Goal: Task Accomplishment & Management: Complete application form

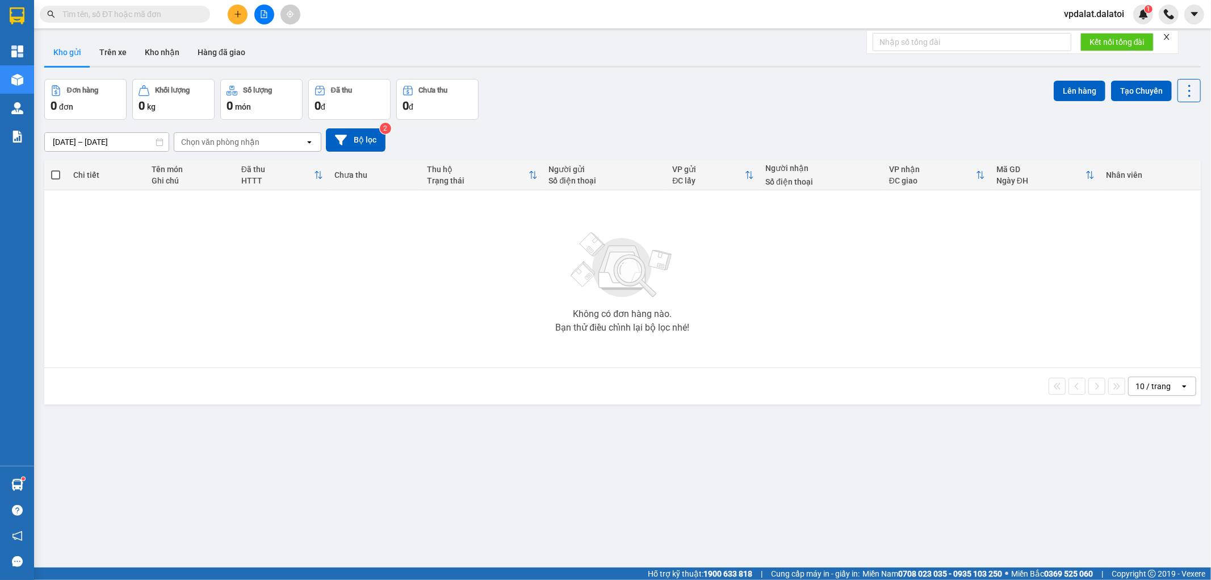
click at [237, 11] on icon "plus" at bounding box center [237, 14] width 1 height 6
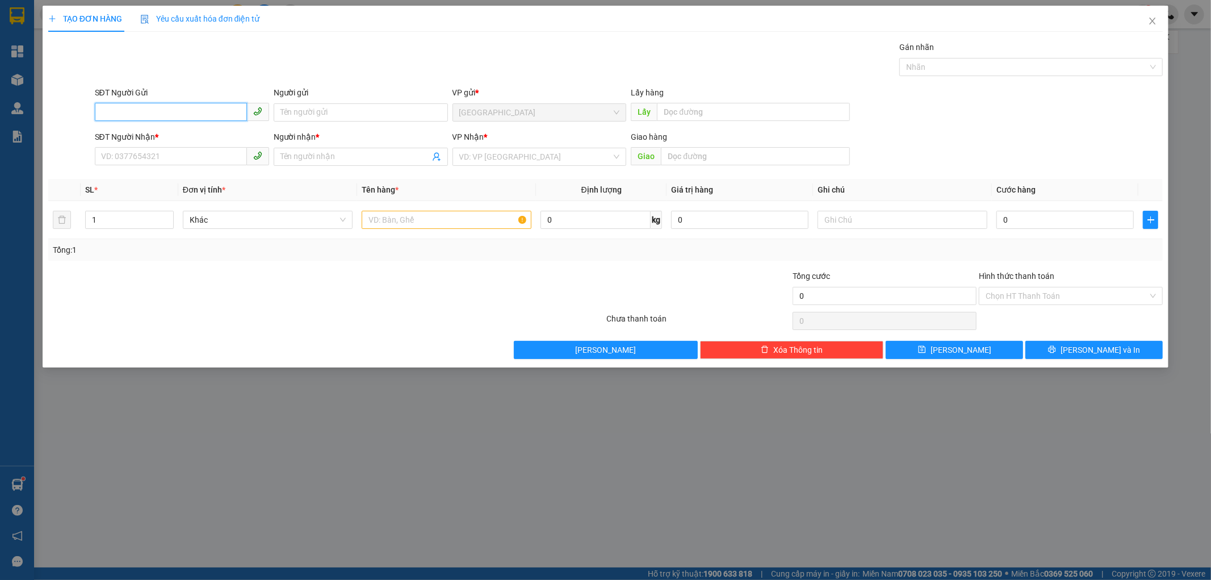
click at [165, 115] on input "SĐT Người Gửi" at bounding box center [171, 112] width 152 height 18
paste input "0941995422"
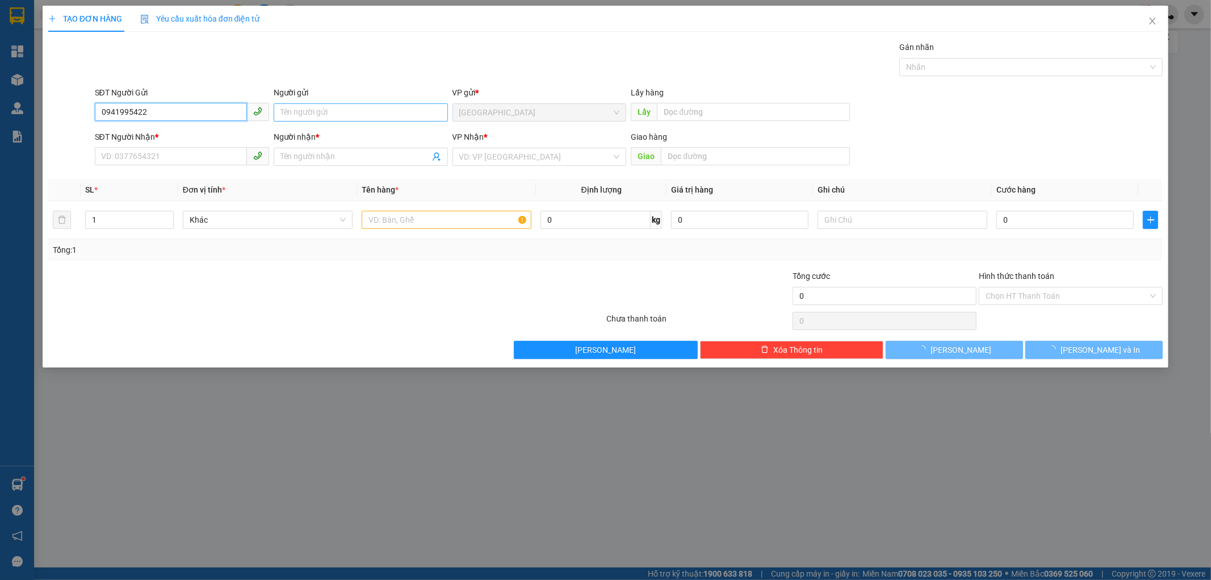
type input "0941995422"
click at [339, 120] on input "Người gửi" at bounding box center [361, 112] width 174 height 18
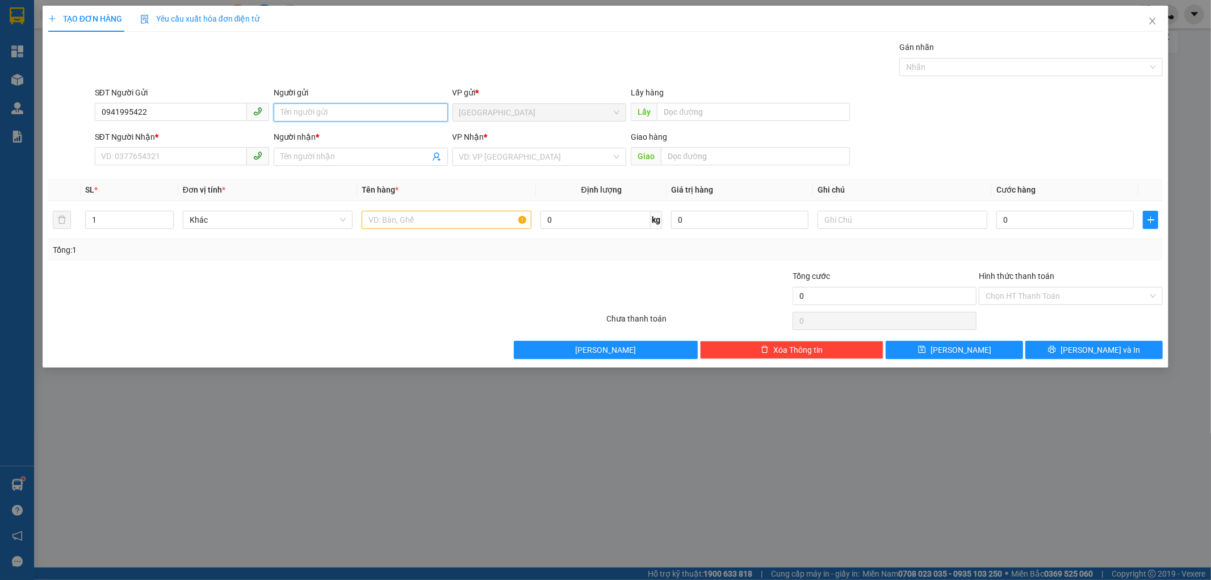
paste input "[PERSON_NAME]"
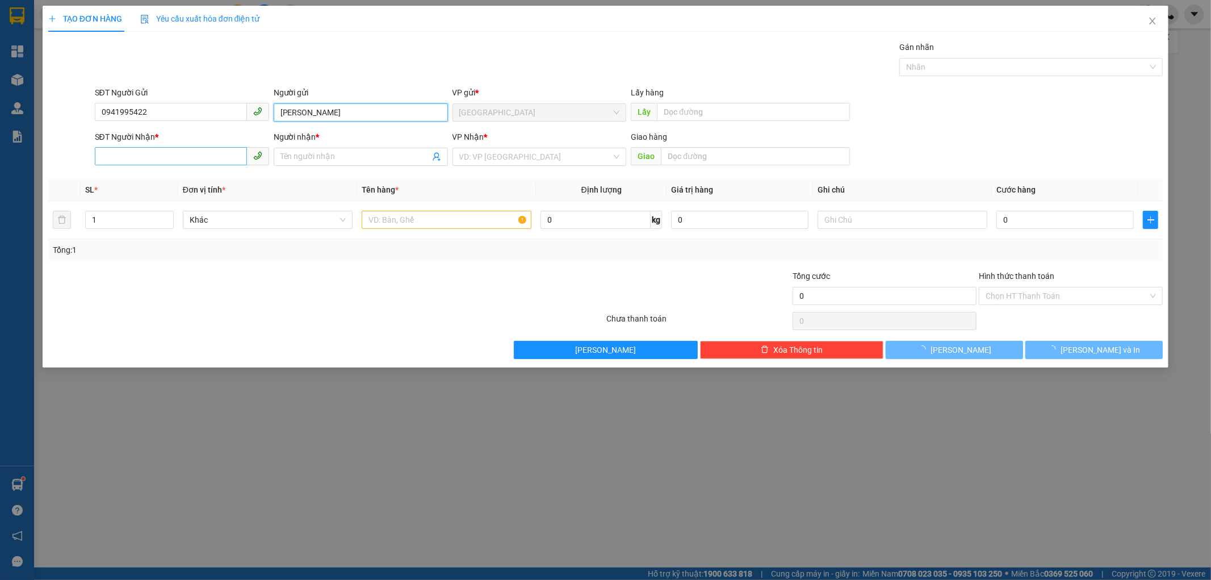
type input "[PERSON_NAME]"
click at [196, 161] on input "SĐT Người Nhận *" at bounding box center [171, 156] width 152 height 18
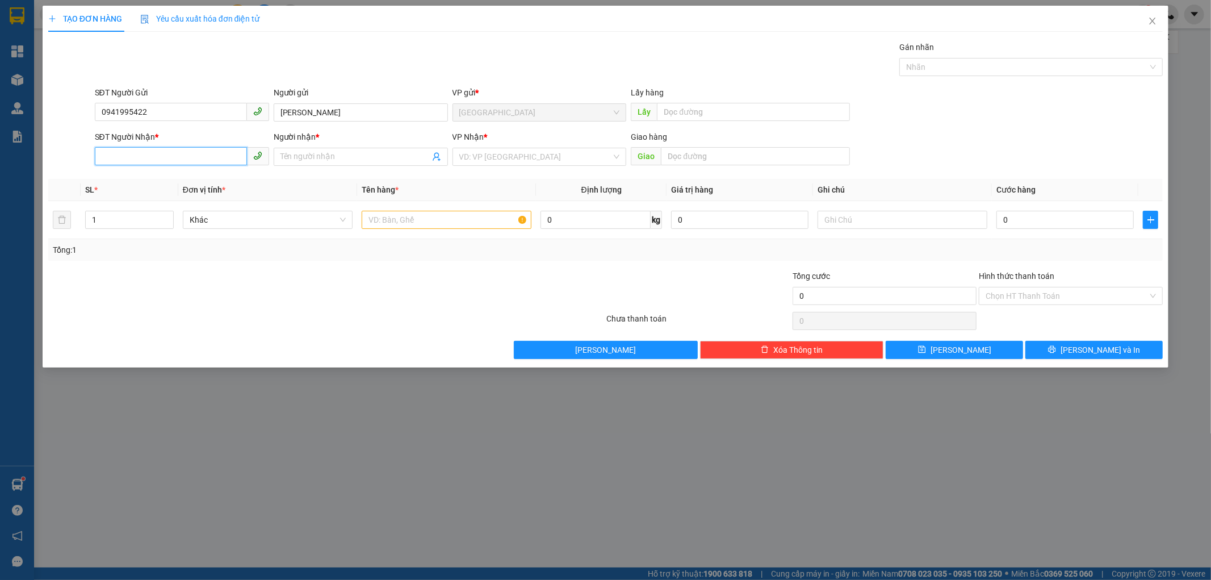
paste input "0904555538"
type input "0904555538"
click at [333, 159] on input "Người nhận *" at bounding box center [354, 156] width 149 height 12
paste input "[PERSON_NAME]"
drag, startPoint x: 360, startPoint y: 154, endPoint x: 262, endPoint y: 150, distance: 97.7
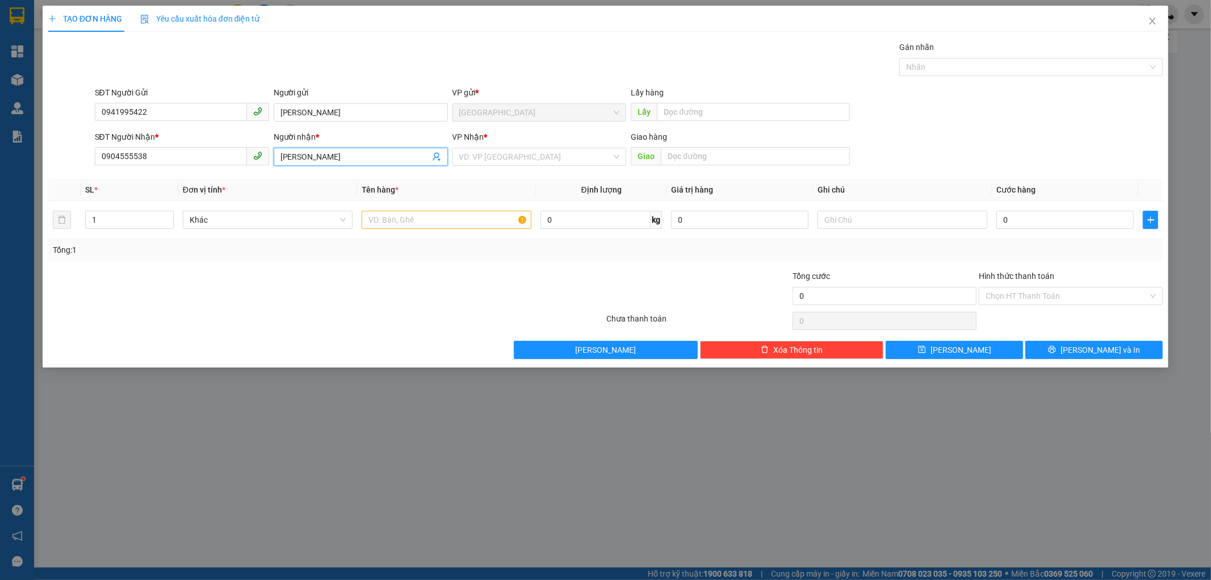
click at [262, 150] on div "SĐT Người Nhận * 0904555538 Người nhận * [PERSON_NAME] * VD: VP Sài Gòn Giao hà…" at bounding box center [629, 151] width 1073 height 40
type input "[PERSON_NAME]"
click at [508, 137] on div "VP Nhận *" at bounding box center [539, 137] width 174 height 12
click at [505, 151] on input "search" at bounding box center [535, 156] width 153 height 17
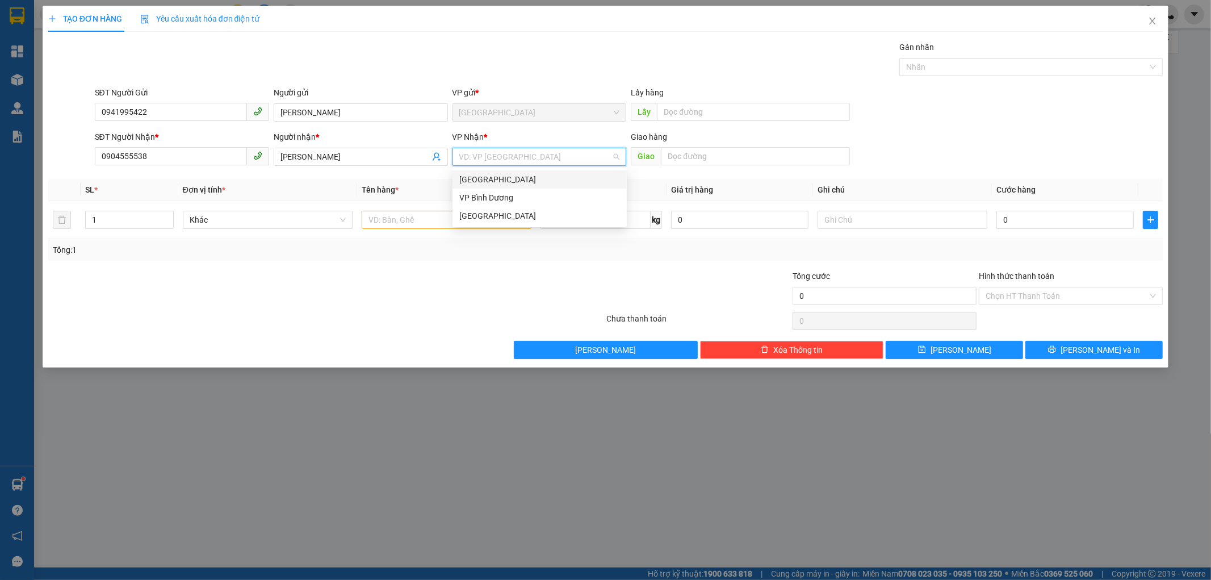
click at [513, 174] on div "[GEOGRAPHIC_DATA]" at bounding box center [539, 179] width 161 height 12
drag, startPoint x: 693, startPoint y: 141, endPoint x: 695, endPoint y: 148, distance: 7.2
click at [694, 144] on div "Giao hàng" at bounding box center [740, 139] width 219 height 17
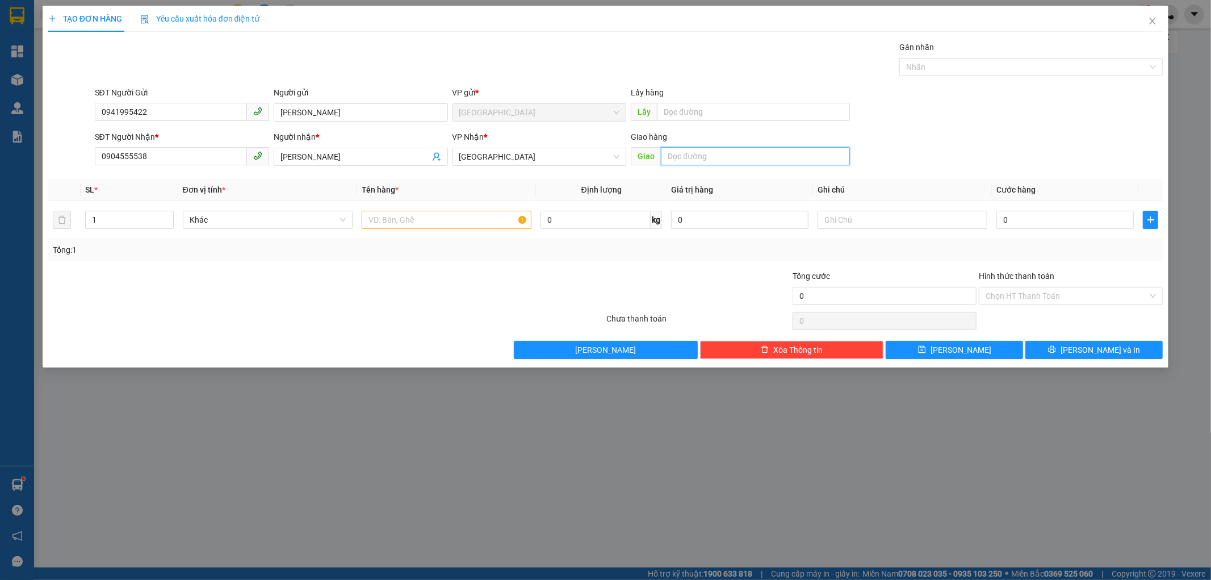
click at [697, 160] on input "text" at bounding box center [755, 156] width 189 height 18
type input "khu công nghiệp [GEOGRAPHIC_DATA], dọc [GEOGRAPHIC_DATA]"
click at [1058, 218] on input "0" at bounding box center [1064, 220] width 137 height 18
type input "6"
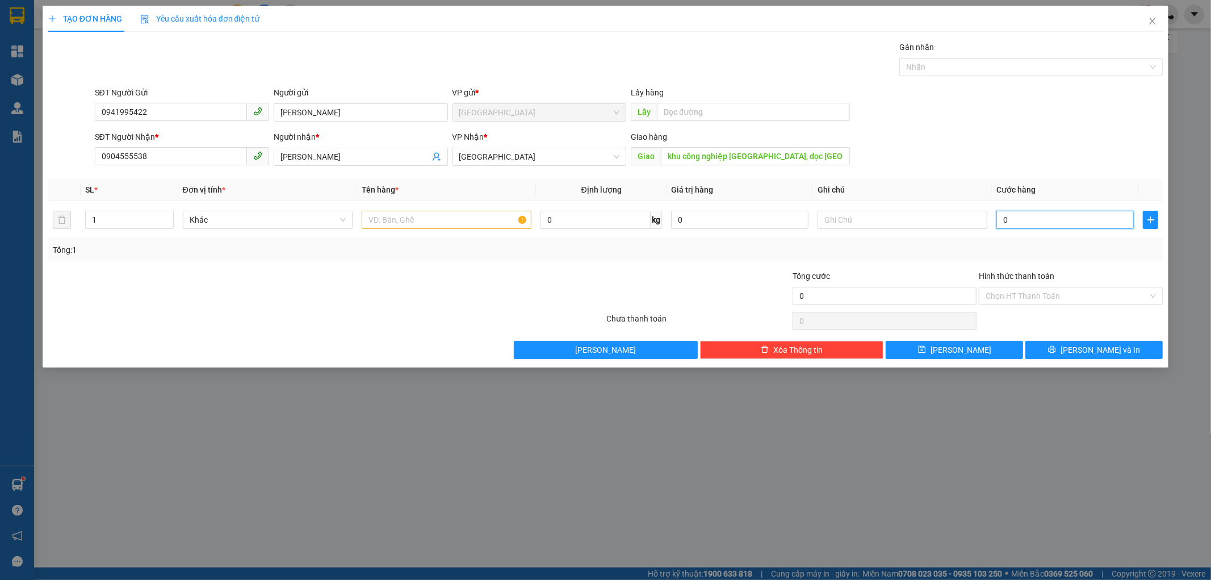
type input "6"
type input "65"
type input "650"
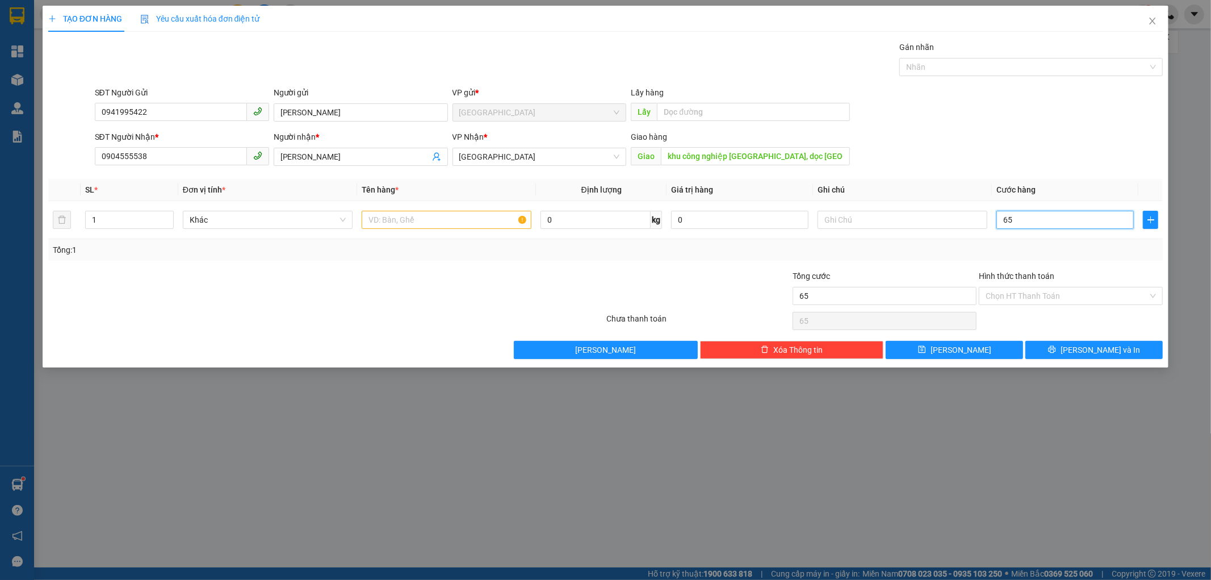
type input "650"
type input "6.500"
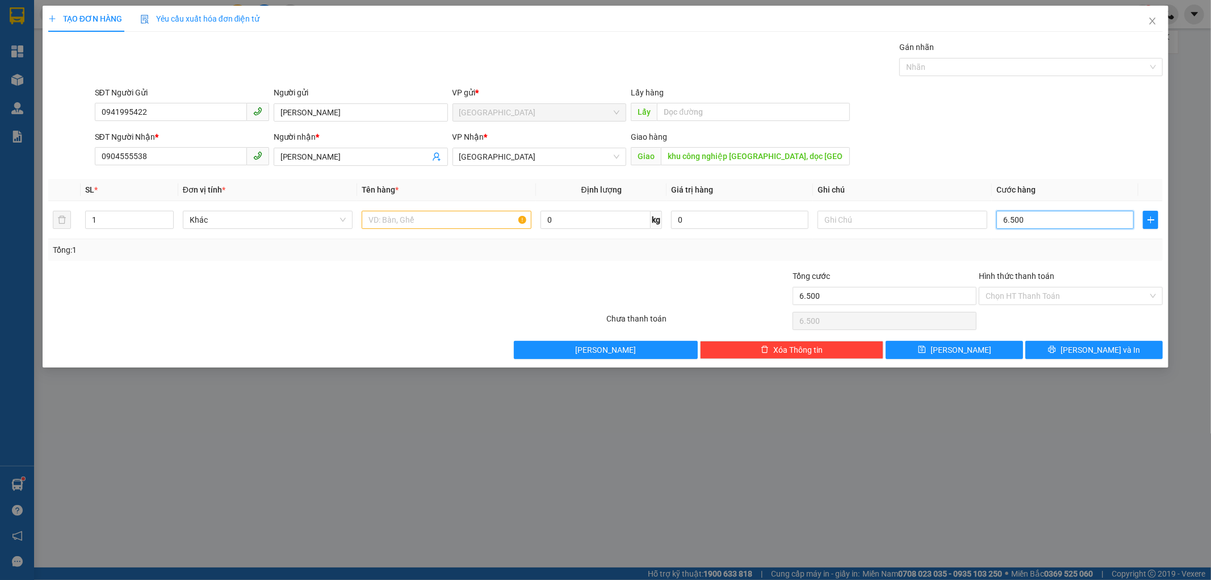
type input "65.000"
type input "650.000"
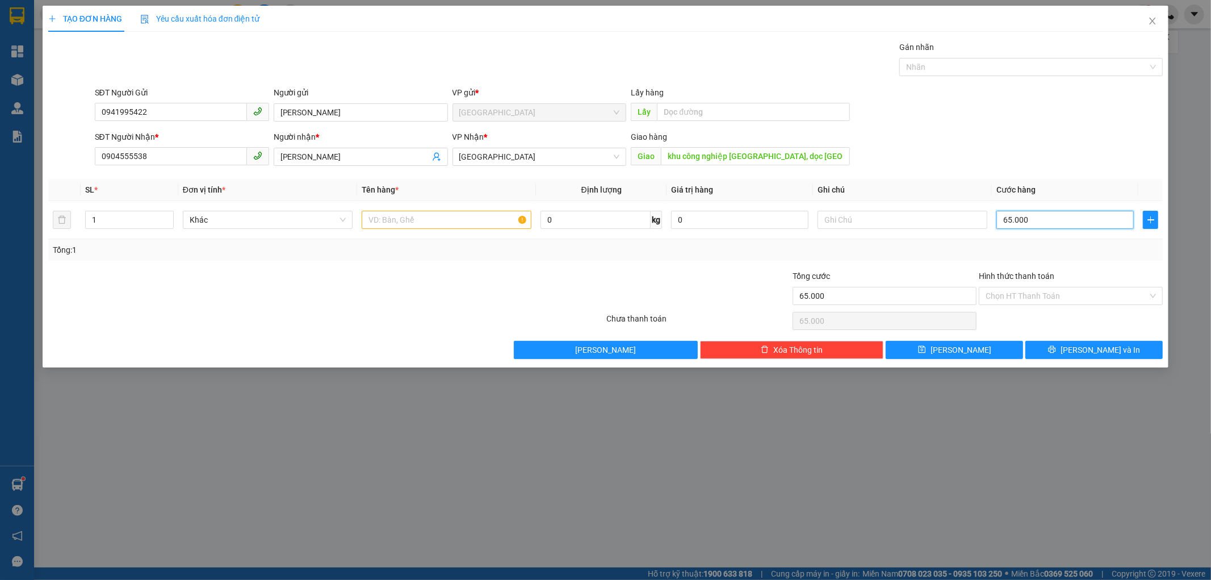
type input "650.000"
type input "6.500.000"
type input "650.000"
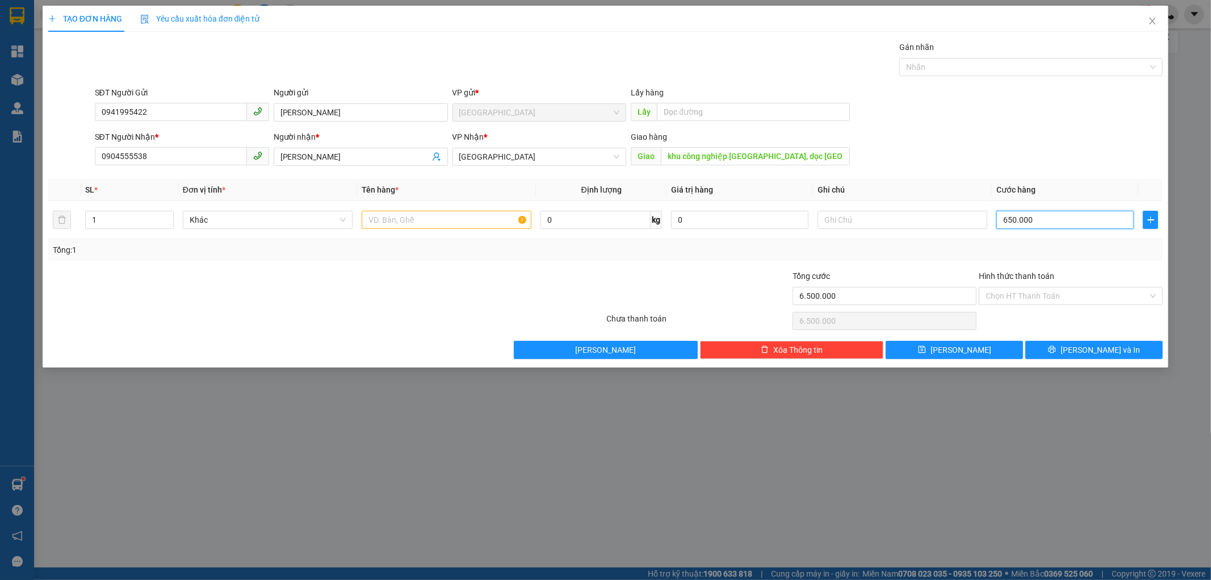
type input "650.000"
click at [933, 219] on input "text" at bounding box center [902, 220] width 170 height 18
type input "xe 197"
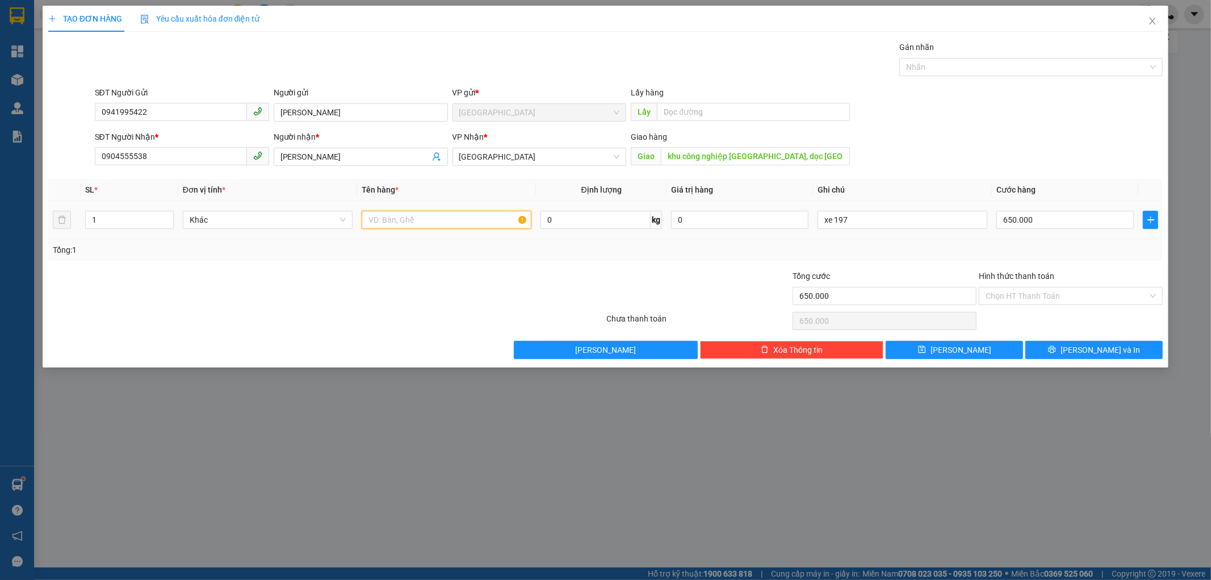
click at [468, 224] on input "text" at bounding box center [447, 220] width 170 height 18
type input "17 thùng táo"
click at [462, 319] on div at bounding box center [326, 320] width 559 height 23
click at [992, 349] on button "[PERSON_NAME]" at bounding box center [954, 350] width 137 height 18
type input "0"
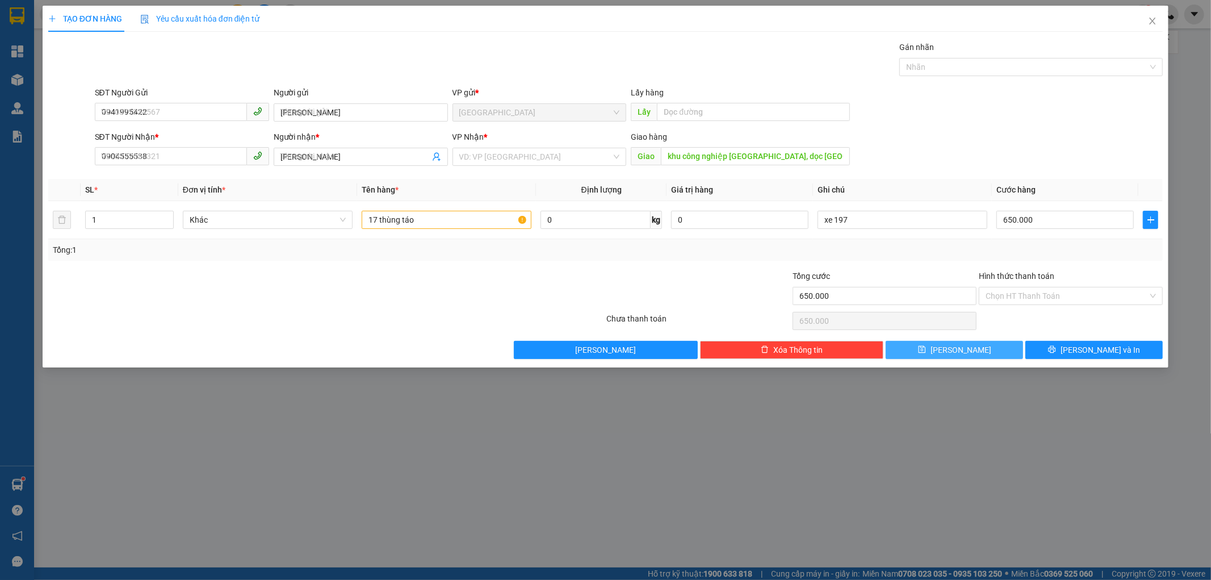
type input "0"
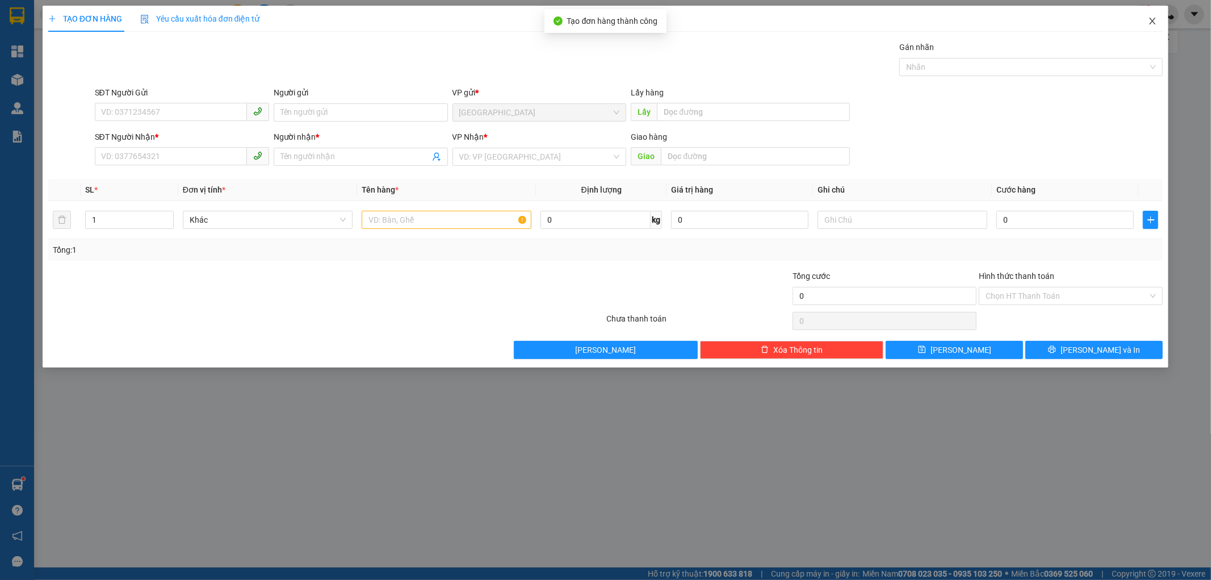
click at [1152, 18] on icon "close" at bounding box center [1152, 20] width 9 height 9
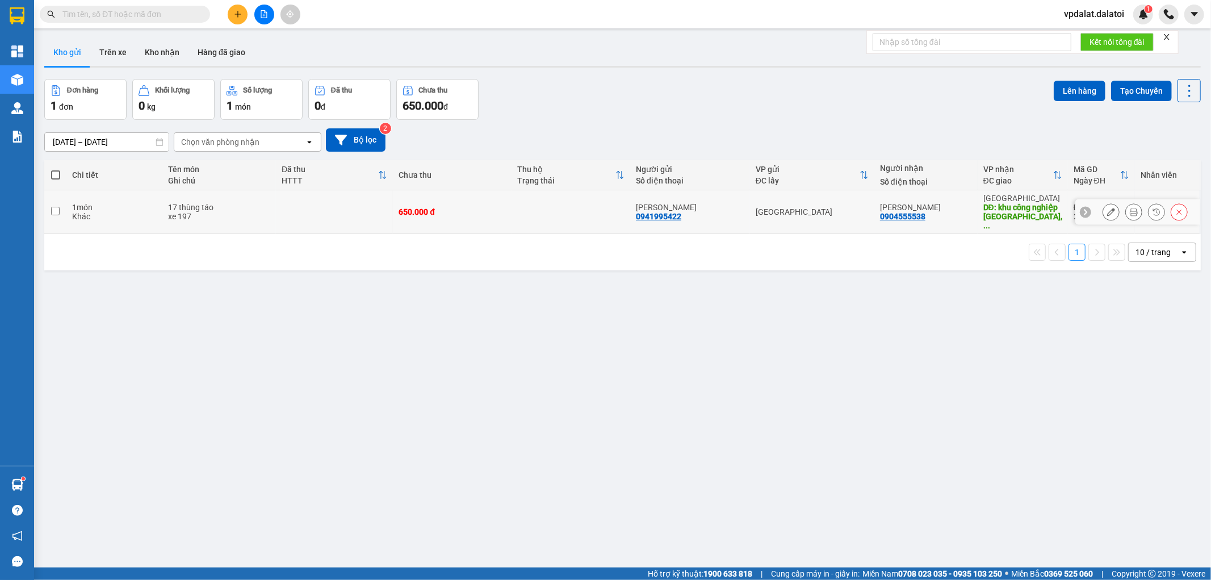
click at [78, 205] on div "1 món" at bounding box center [114, 207] width 84 height 9
checkbox input "true"
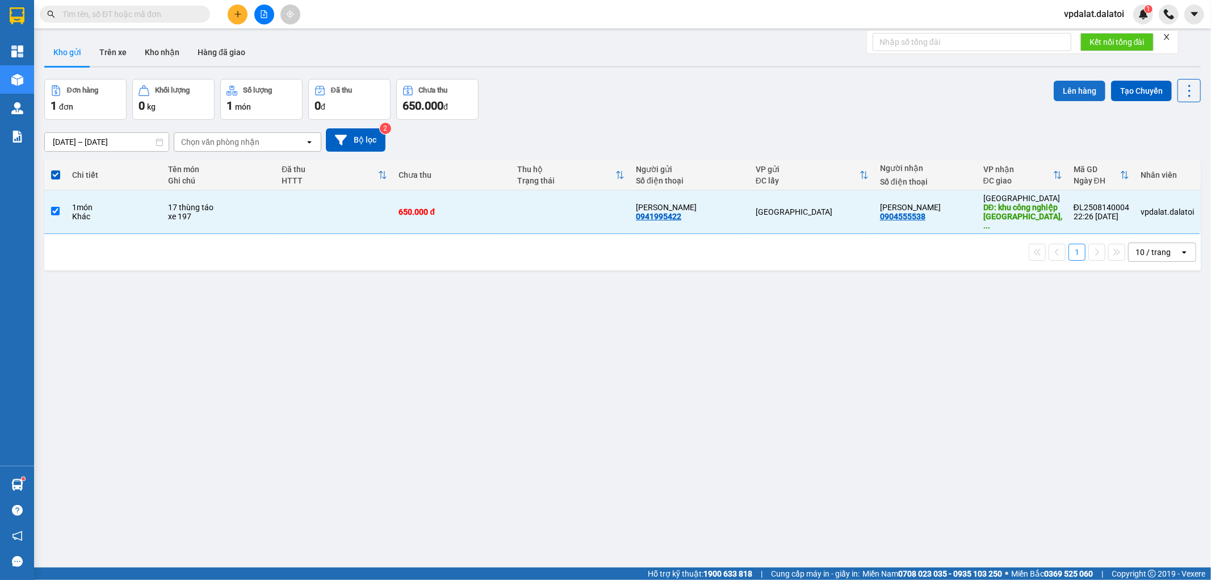
click at [1060, 83] on button "Lên hàng" at bounding box center [1080, 91] width 52 height 20
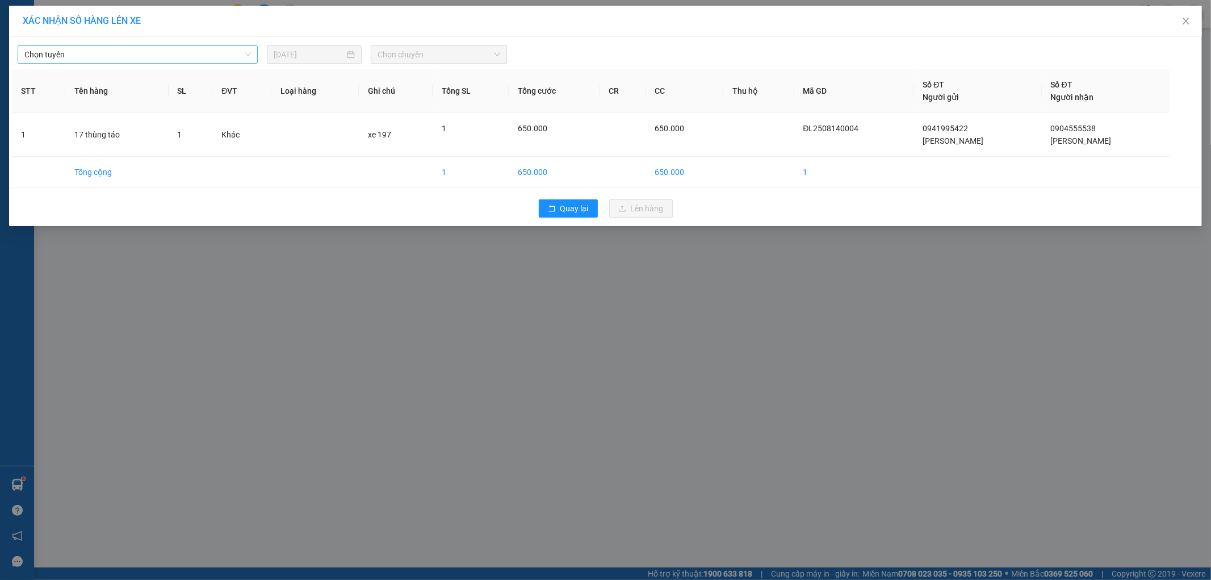
click at [183, 53] on span "Chọn tuyến" at bounding box center [137, 54] width 227 height 17
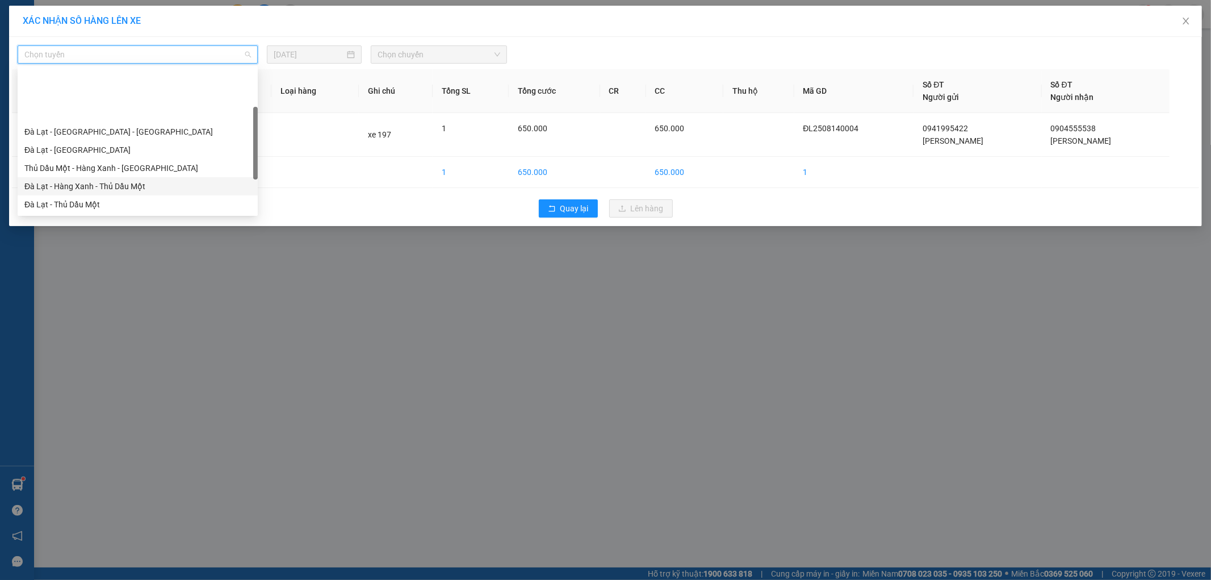
scroll to position [63, 0]
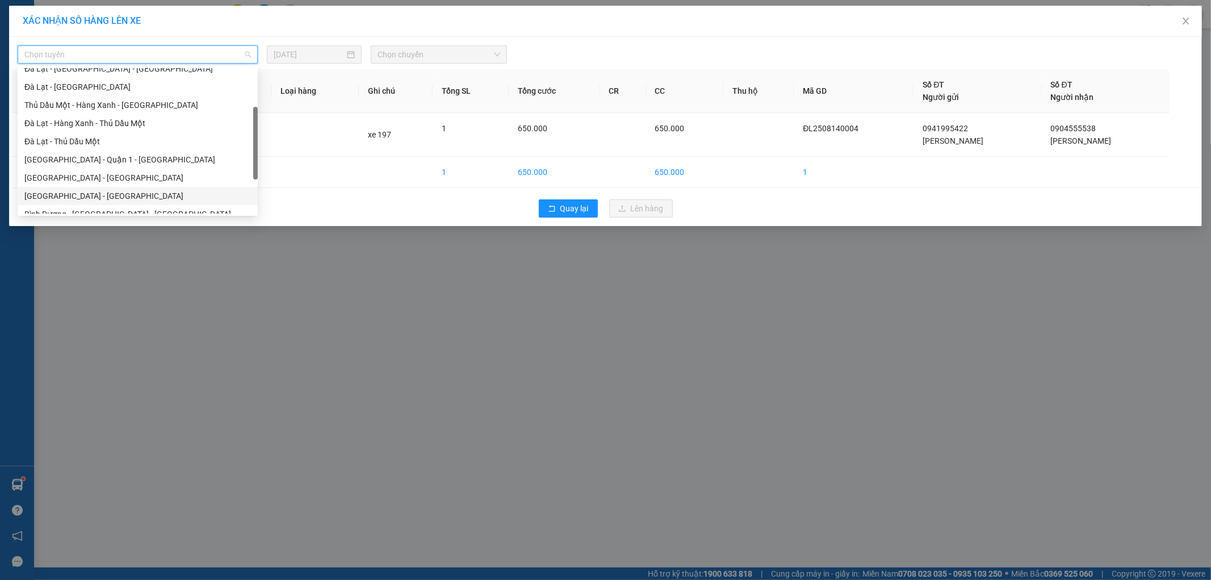
click at [111, 195] on div "[GEOGRAPHIC_DATA] - [GEOGRAPHIC_DATA]" at bounding box center [137, 196] width 227 height 12
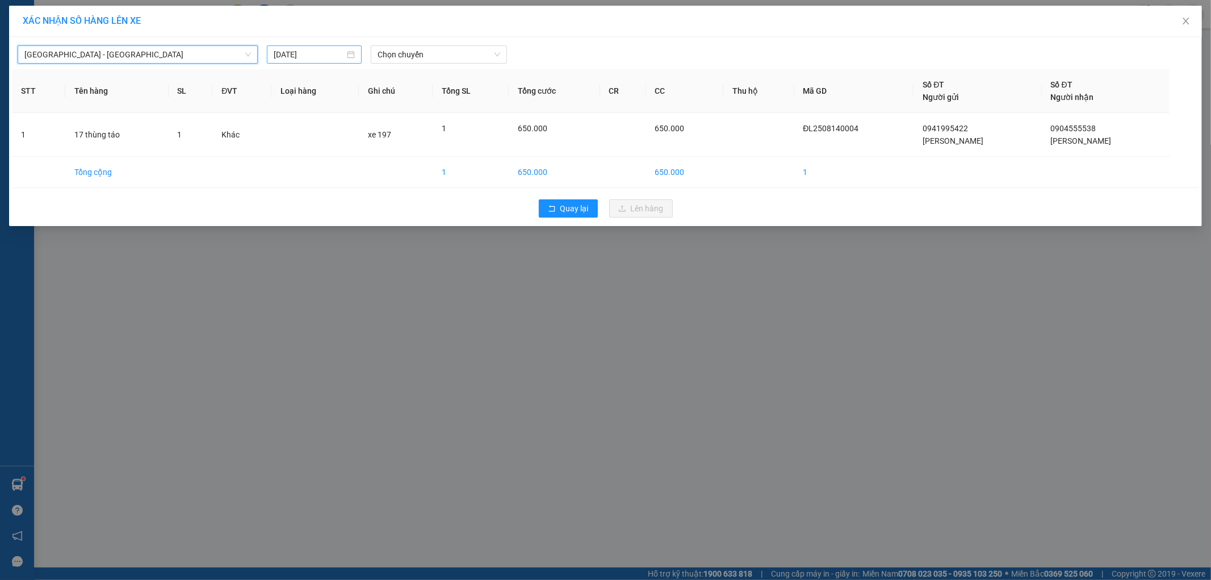
click at [335, 56] on input "[DATE]" at bounding box center [309, 54] width 71 height 12
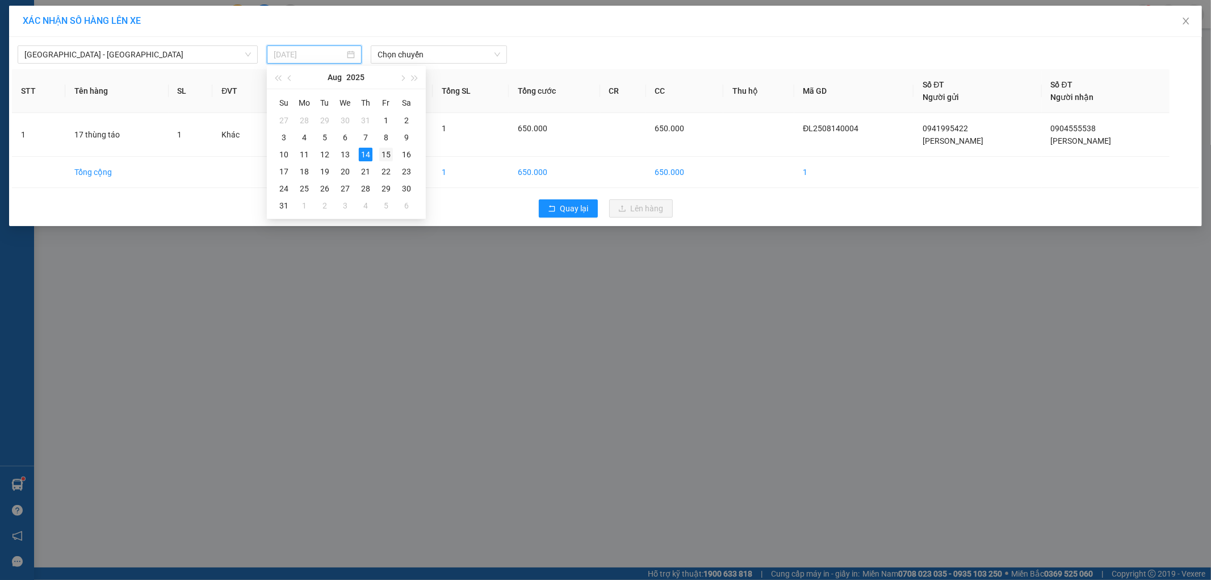
click at [378, 154] on td "15" at bounding box center [386, 154] width 20 height 17
type input "[DATE]"
click at [419, 49] on span "Chọn chuyến" at bounding box center [439, 54] width 123 height 17
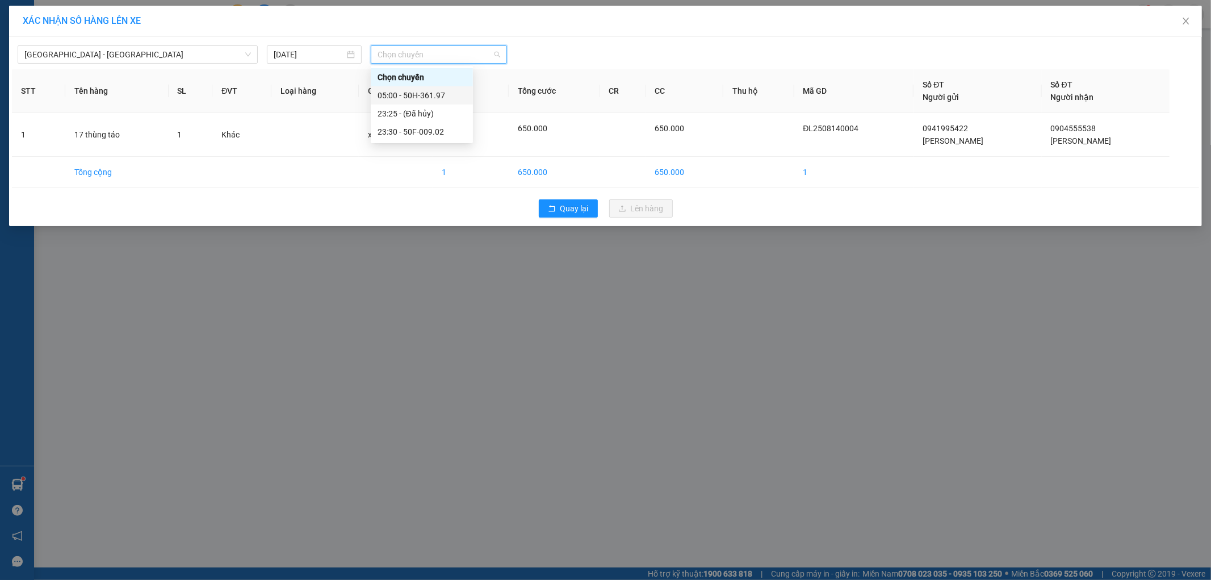
click at [422, 93] on div "05:00 - 50H-361.97" at bounding box center [422, 95] width 89 height 12
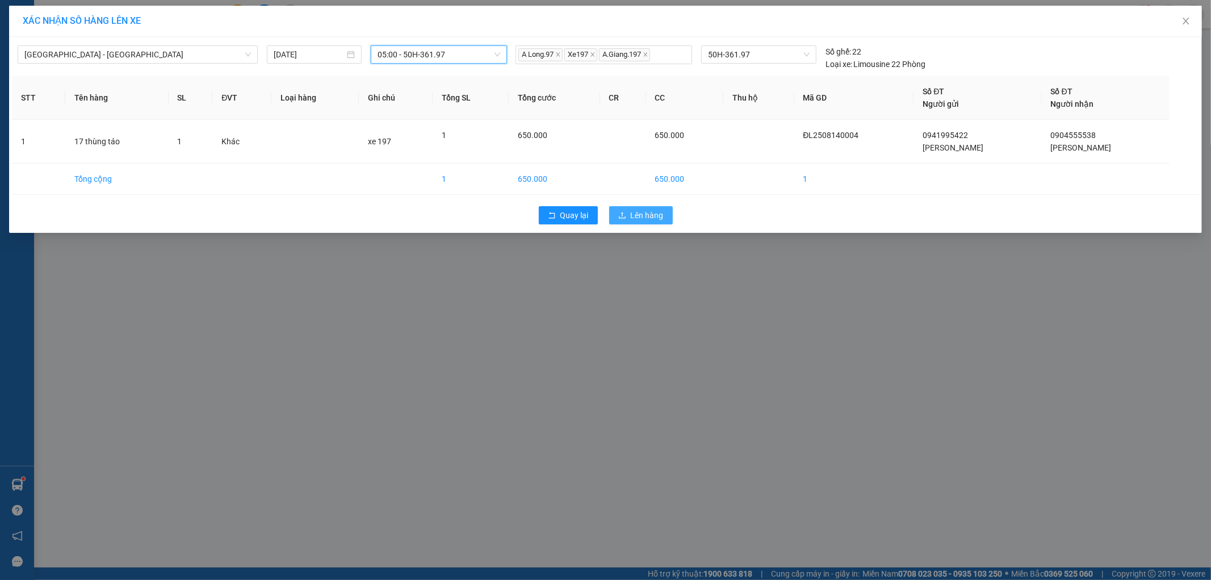
click at [639, 217] on span "Lên hàng" at bounding box center [647, 215] width 33 height 12
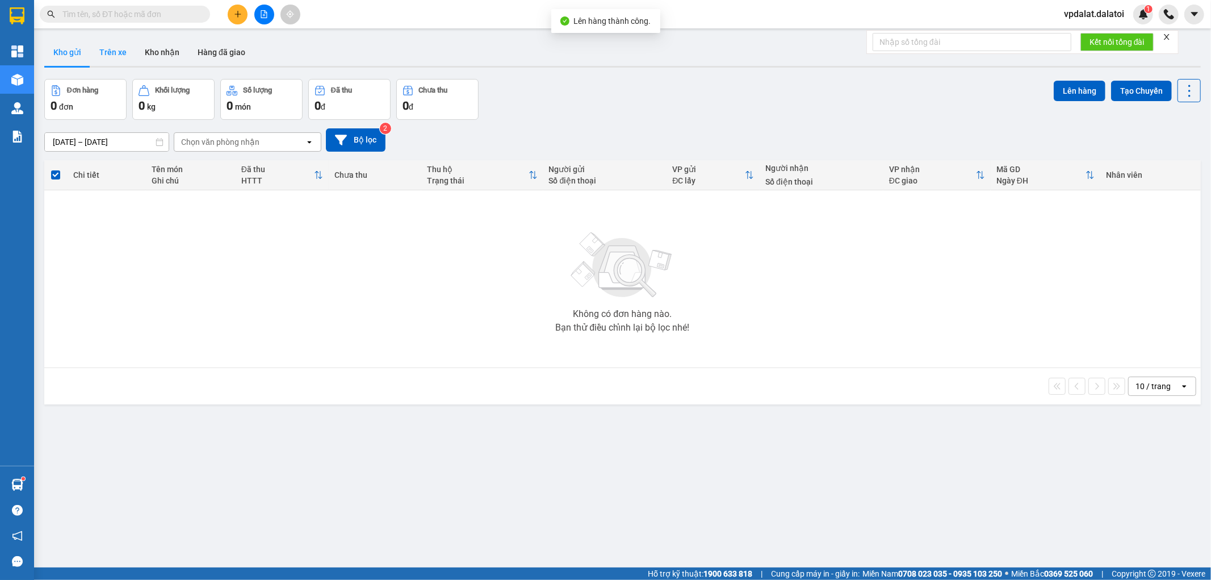
click at [93, 44] on button "Trên xe" at bounding box center [112, 52] width 45 height 27
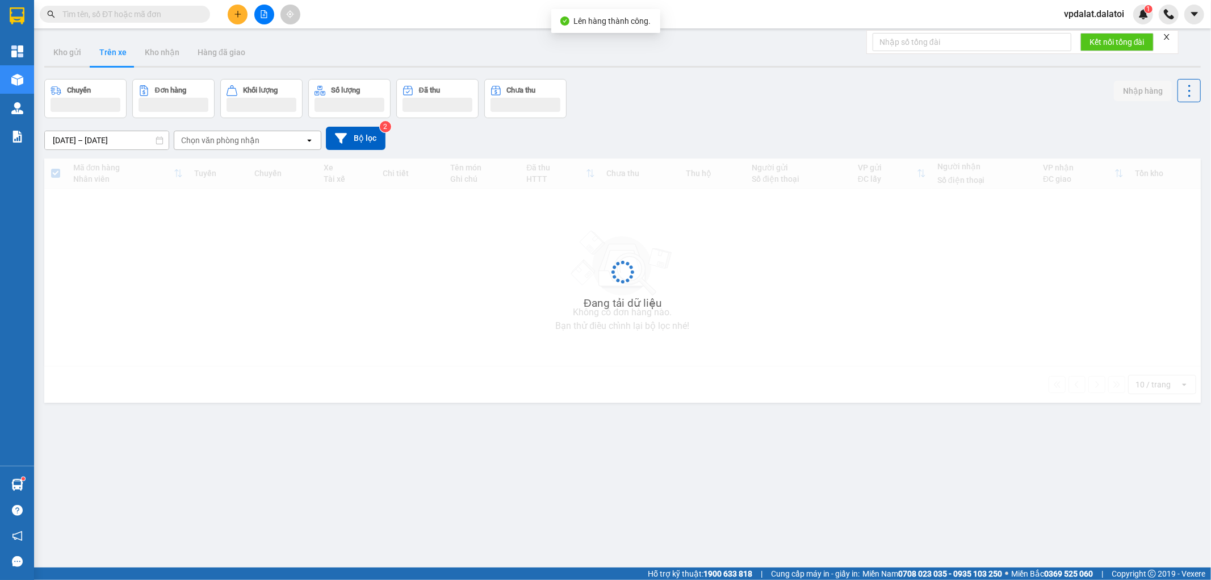
click at [98, 44] on button "Trên xe" at bounding box center [112, 52] width 45 height 27
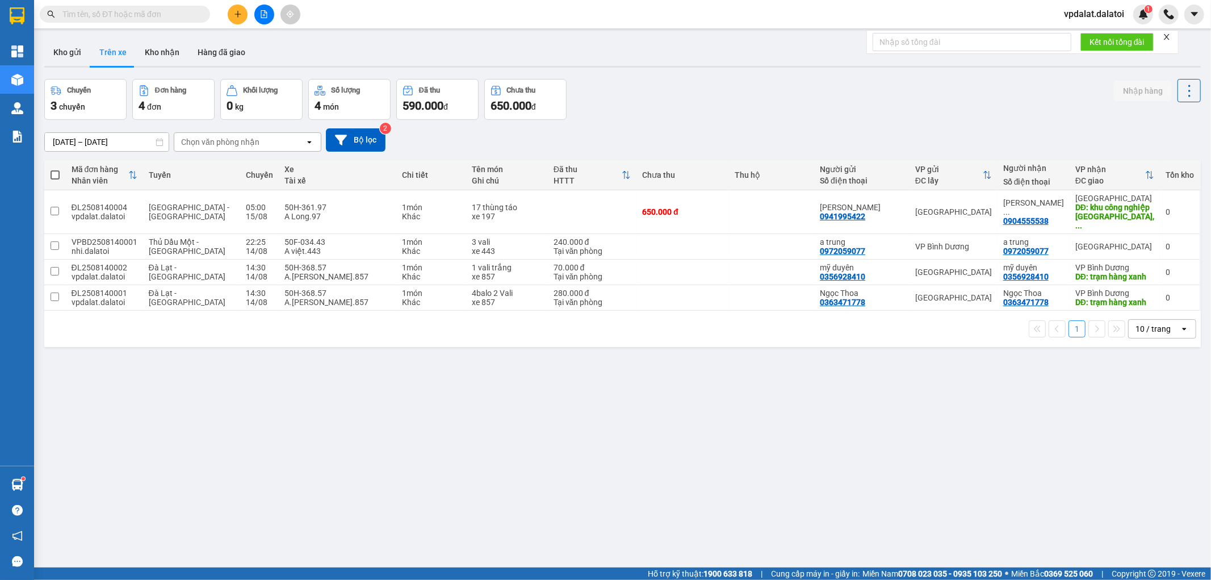
click at [670, 483] on div "ver 1.8.138 Kho gửi Trên xe Kho nhận Hàng đã giao Chuyến 3 chuyến Đơn hàng 4 đơ…" at bounding box center [622, 324] width 1165 height 580
click at [1160, 208] on icon at bounding box center [1164, 212] width 8 height 8
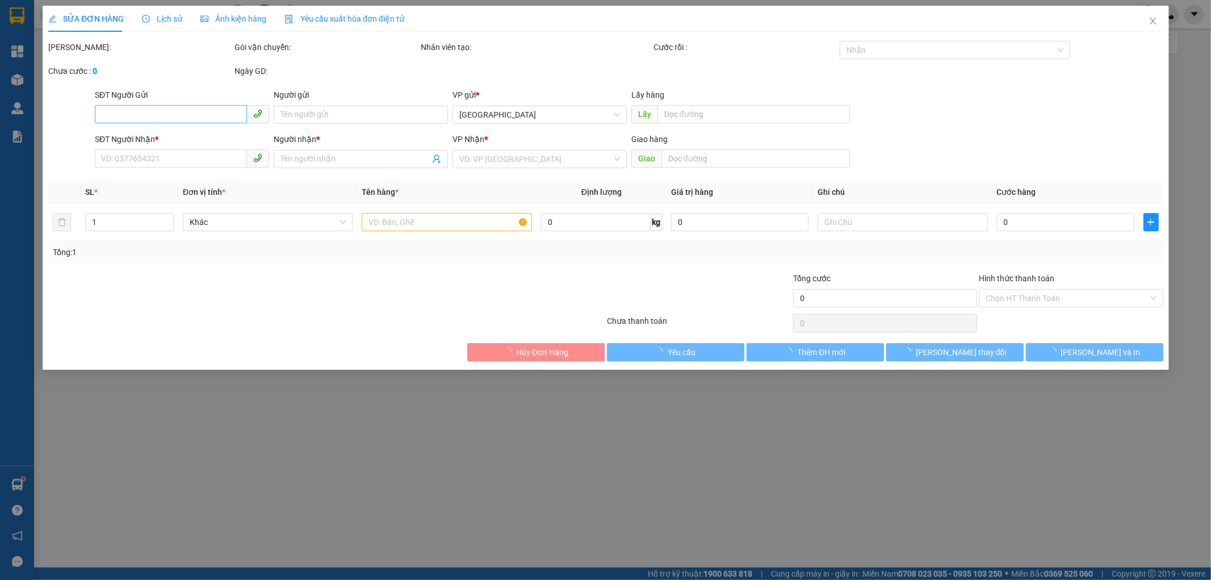
type input "0941995422"
type input "[PERSON_NAME]"
type input "0904555538"
type input "[PERSON_NAME]"
type input "khu công nghiệp [GEOGRAPHIC_DATA], dọc [GEOGRAPHIC_DATA]"
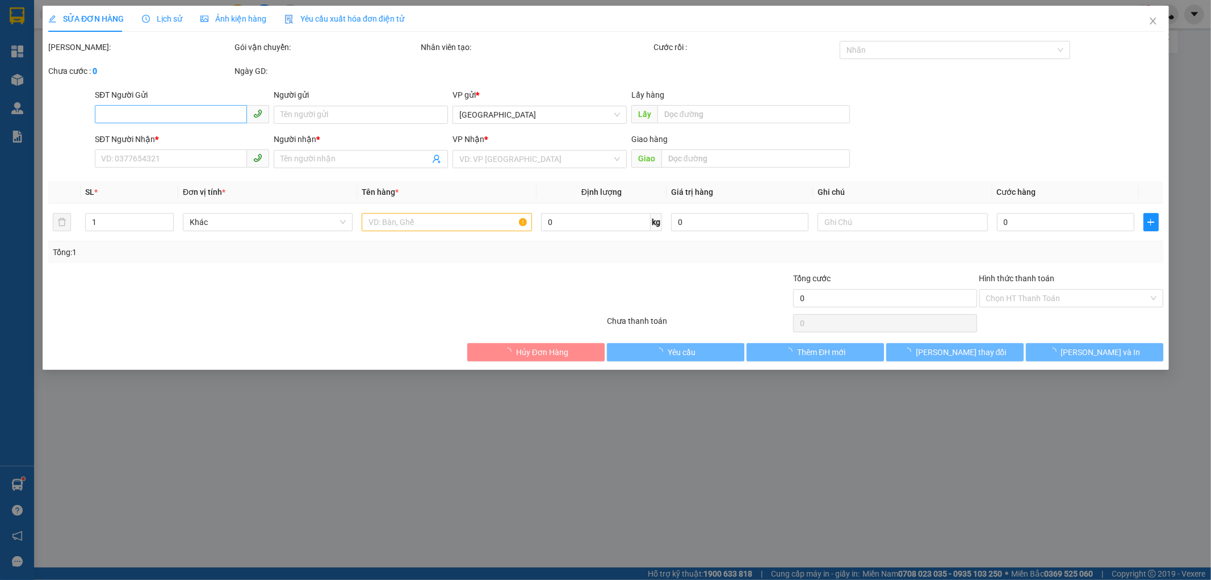
type input "650.000"
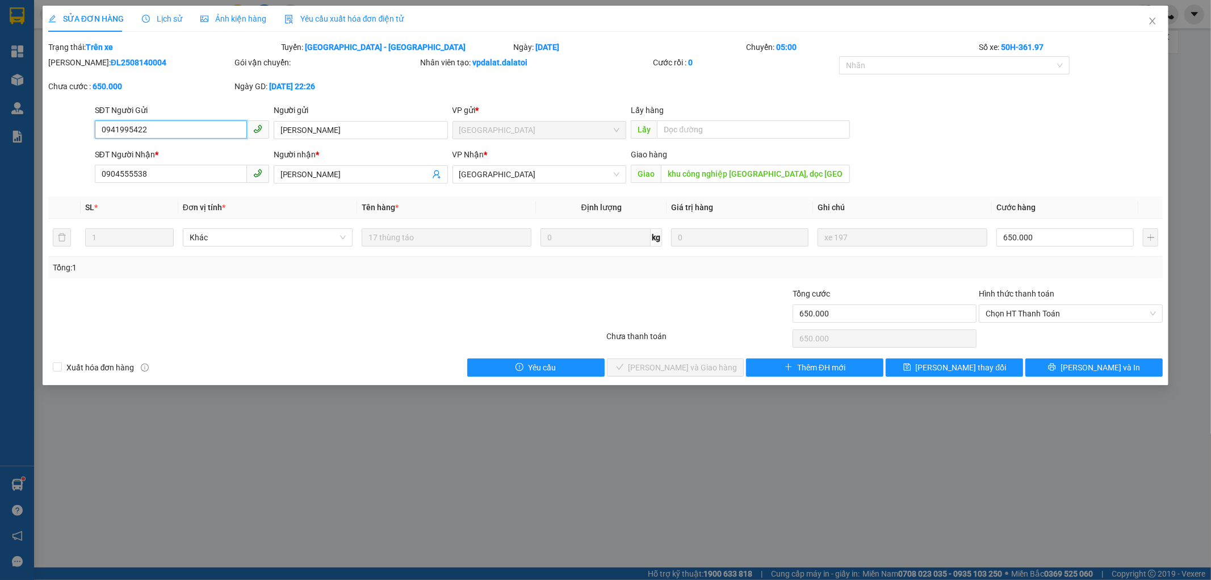
drag, startPoint x: 87, startPoint y: 106, endPoint x: 0, endPoint y: 123, distance: 88.5
click at [0, 121] on div "SỬA ĐƠN HÀNG Lịch sử Ảnh kiện hàng Yêu cầu xuất hóa đơn điện tử Total Paid Fee …" at bounding box center [605, 290] width 1211 height 580
drag, startPoint x: 189, startPoint y: 131, endPoint x: 45, endPoint y: 145, distance: 144.3
click at [54, 145] on form "SĐT Người Gửi 0941995422 0941995422 Người gửi Tú Đỗ VP gửi * [GEOGRAPHIC_DATA] …" at bounding box center [605, 146] width 1115 height 84
drag, startPoint x: 173, startPoint y: 175, endPoint x: 0, endPoint y: 167, distance: 173.3
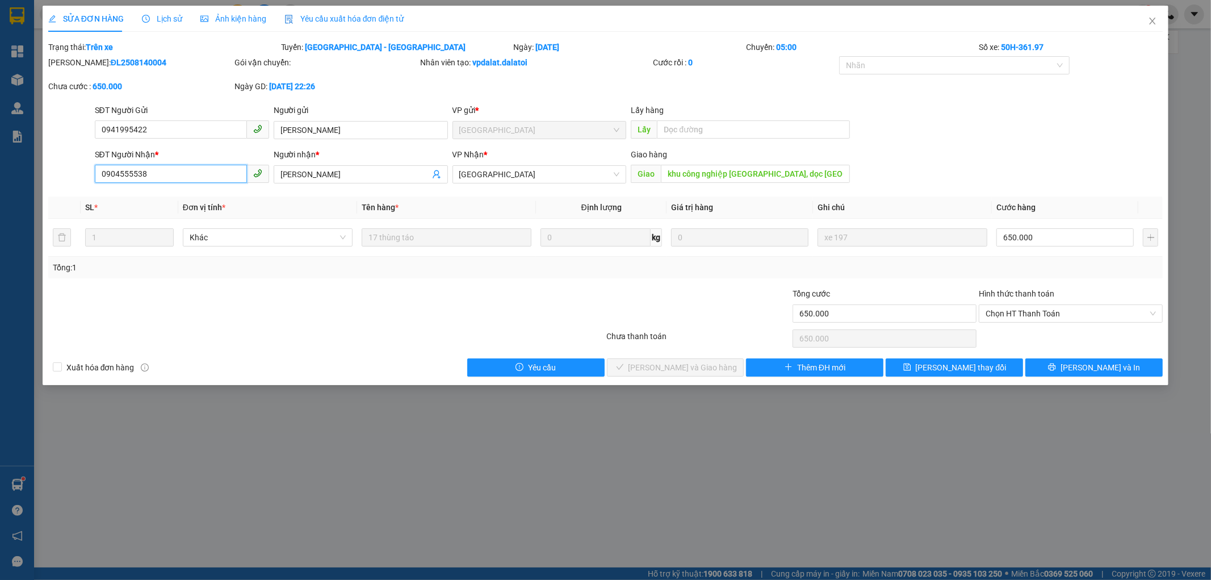
click at [0, 163] on div "SỬA ĐƠN HÀNG Lịch sử Ảnh kiện hàng Yêu cầu xuất hóa đơn điện tử Total Paid Fee …" at bounding box center [605, 290] width 1211 height 580
drag, startPoint x: 344, startPoint y: 123, endPoint x: 89, endPoint y: 77, distance: 259.0
click at [92, 77] on div "Total Paid Fee 0 Total UnPaid Fee 650.000 Cash Collection Total Fee Trạng thái:…" at bounding box center [605, 208] width 1115 height 335
drag, startPoint x: 697, startPoint y: 149, endPoint x: 708, endPoint y: 136, distance: 17.3
click at [707, 141] on form "SĐT Người Gửi 0941995422 Người gửi [PERSON_NAME] VP gửi * [GEOGRAPHIC_DATA] Lấy…" at bounding box center [605, 146] width 1115 height 84
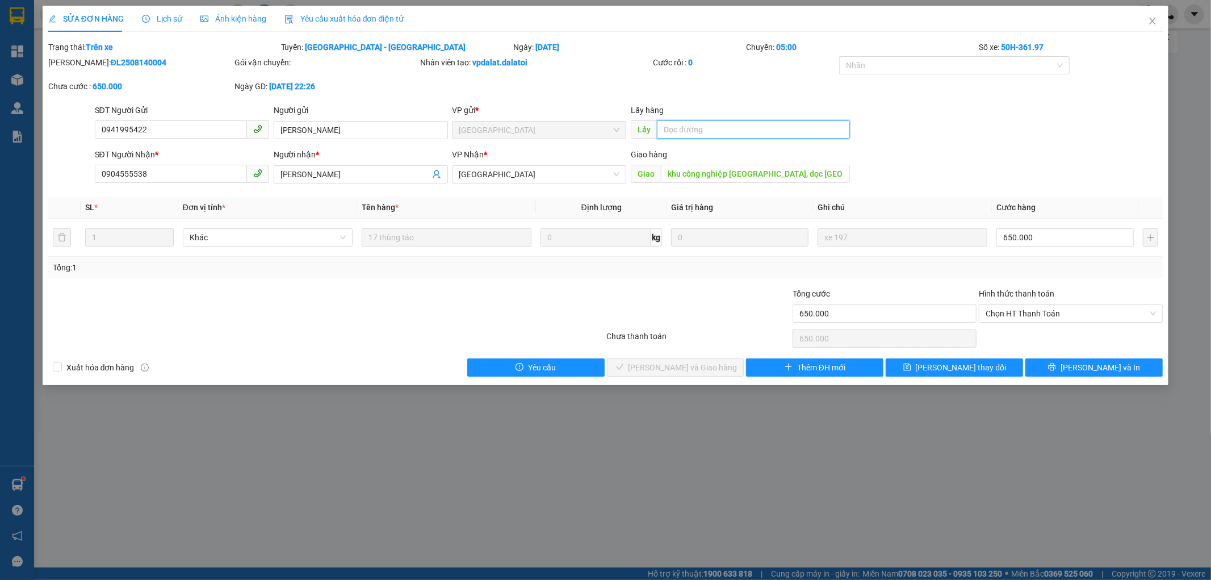
click at [708, 136] on input "text" at bounding box center [753, 129] width 193 height 18
type input "trạm hàng xanh"
click at [964, 365] on span "[PERSON_NAME] thay đổi" at bounding box center [961, 367] width 91 height 12
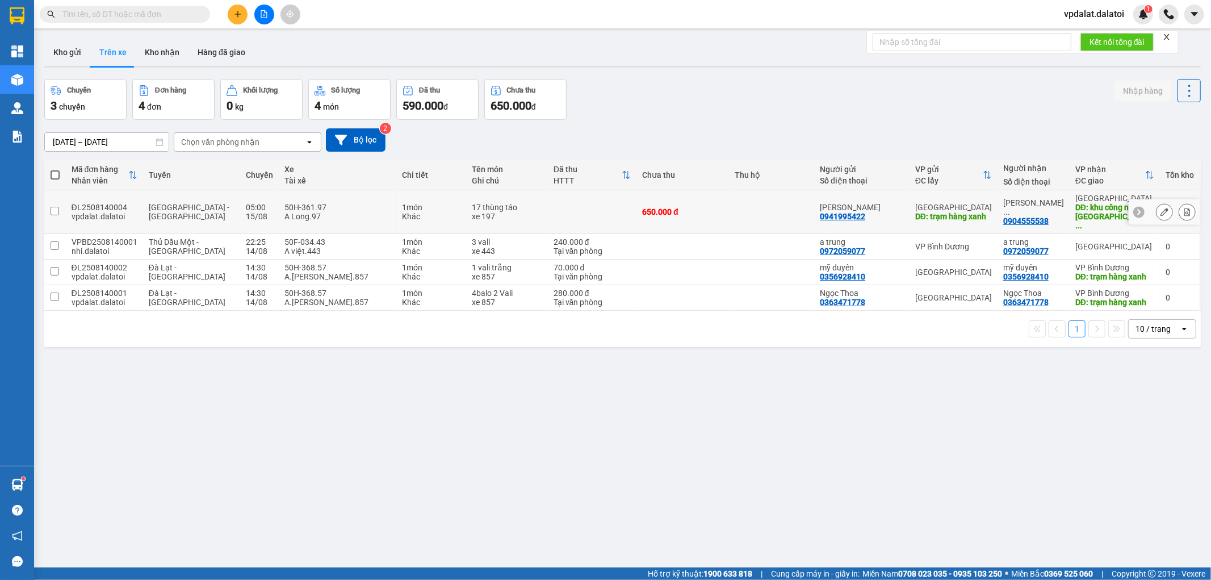
click at [1160, 208] on button at bounding box center [1164, 212] width 16 height 20
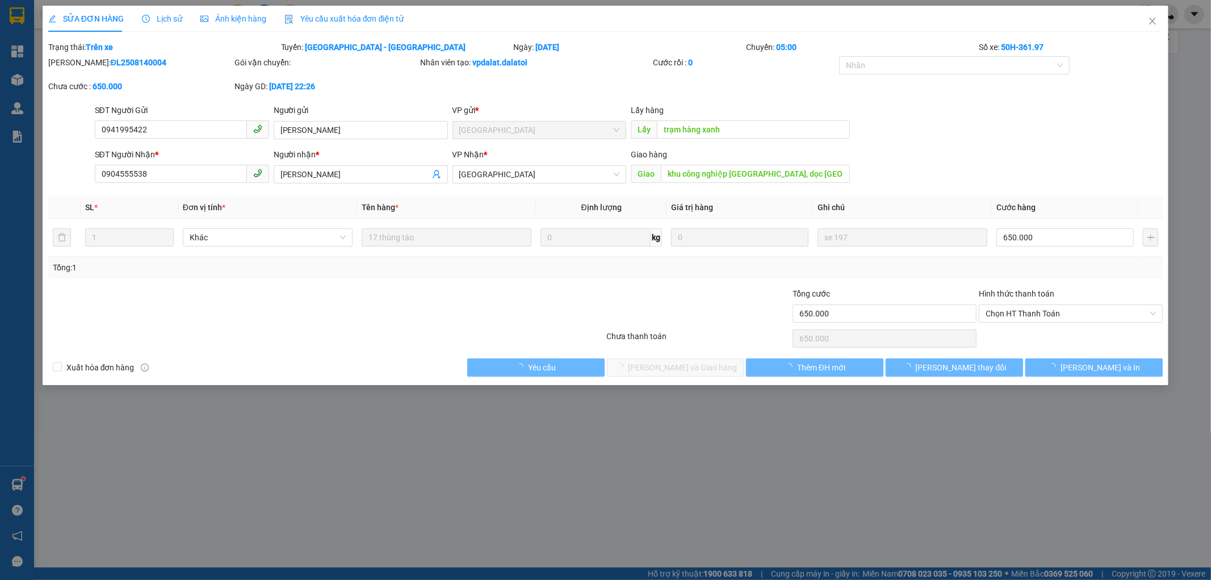
type input "0941995422"
type input "[PERSON_NAME]"
type input "trạm hàng xanh"
type input "0904555538"
type input "[PERSON_NAME]"
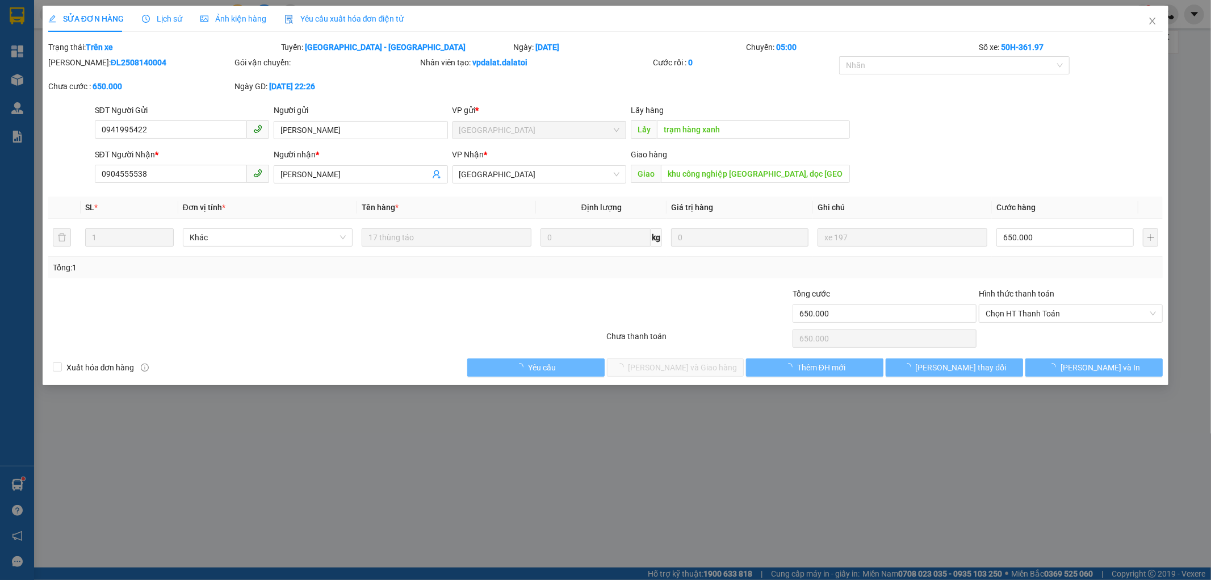
type input "khu công nghiệp [GEOGRAPHIC_DATA], dọc [GEOGRAPHIC_DATA]"
type input "650.000"
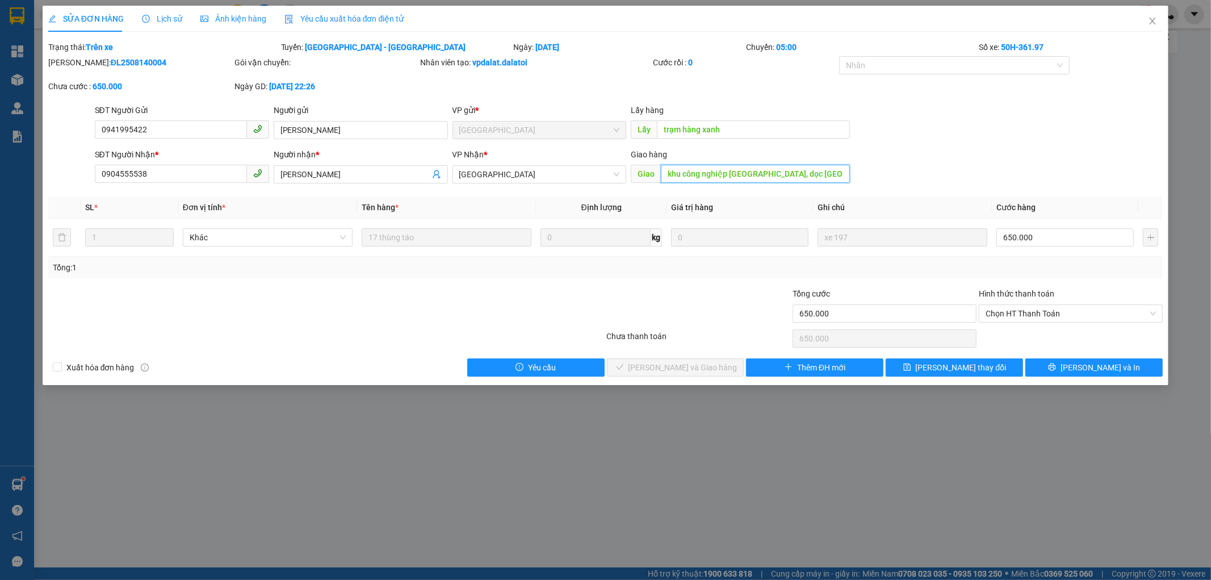
click at [826, 174] on input "khu công nghiệp [GEOGRAPHIC_DATA], dọc [GEOGRAPHIC_DATA]" at bounding box center [755, 174] width 189 height 18
drag, startPoint x: 387, startPoint y: 173, endPoint x: 32, endPoint y: 131, distance: 357.3
click at [38, 129] on div "SỬA ĐƠN HÀNG Lịch sử Ảnh kiện hàng Yêu cầu xuất hóa đơn điện tử Total Paid Fee …" at bounding box center [605, 290] width 1211 height 580
click at [1034, 454] on div "SỬA ĐƠN HÀNG Lịch sử Ảnh kiện hàng Yêu cầu xuất hóa đơn điện tử Total Paid Fee …" at bounding box center [605, 290] width 1211 height 580
click at [1155, 18] on icon "close" at bounding box center [1152, 20] width 9 height 9
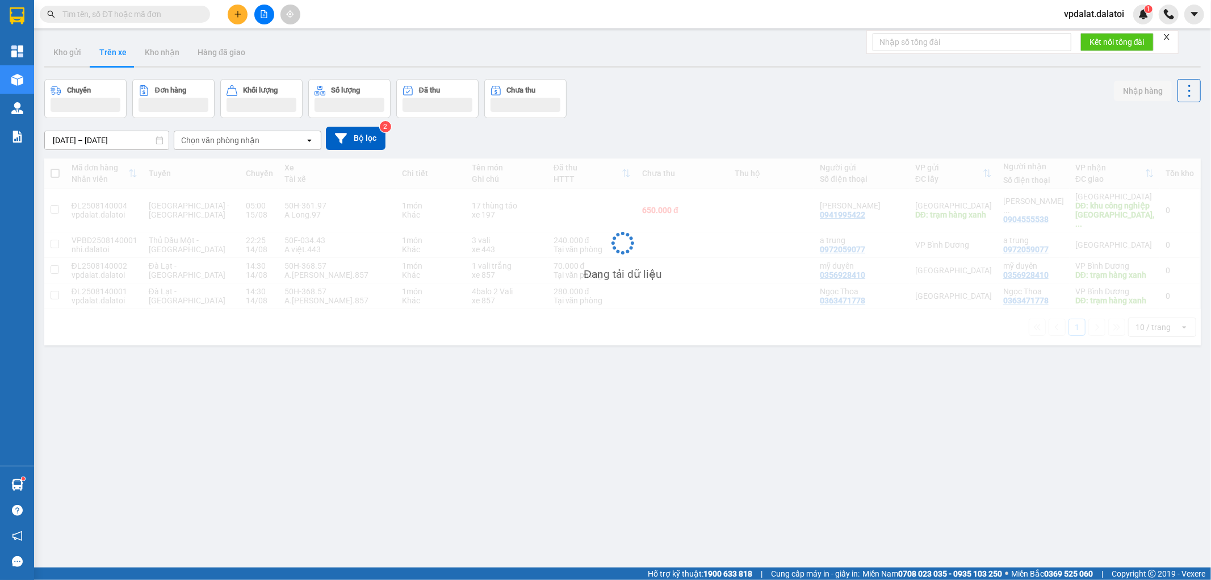
click at [655, 445] on div "ver 1.8.138 Kho gửi Trên xe Kho nhận Hàng đã giao Chuyến Đơn hàng Khối lượng Số…" at bounding box center [622, 324] width 1165 height 580
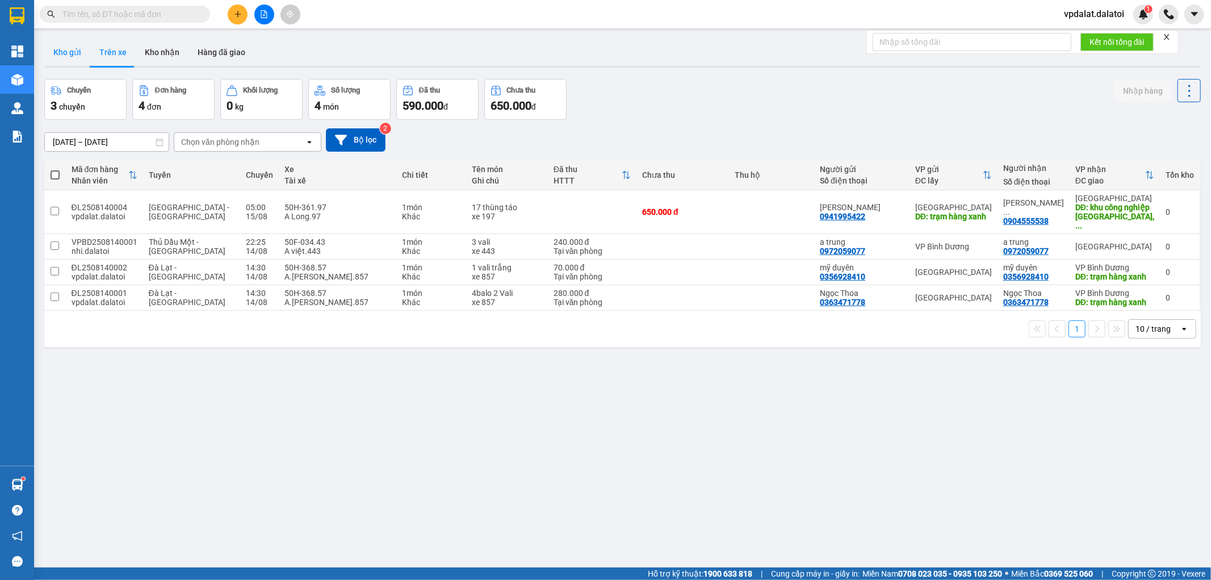
click at [67, 49] on button "Kho gửi" at bounding box center [67, 52] width 46 height 27
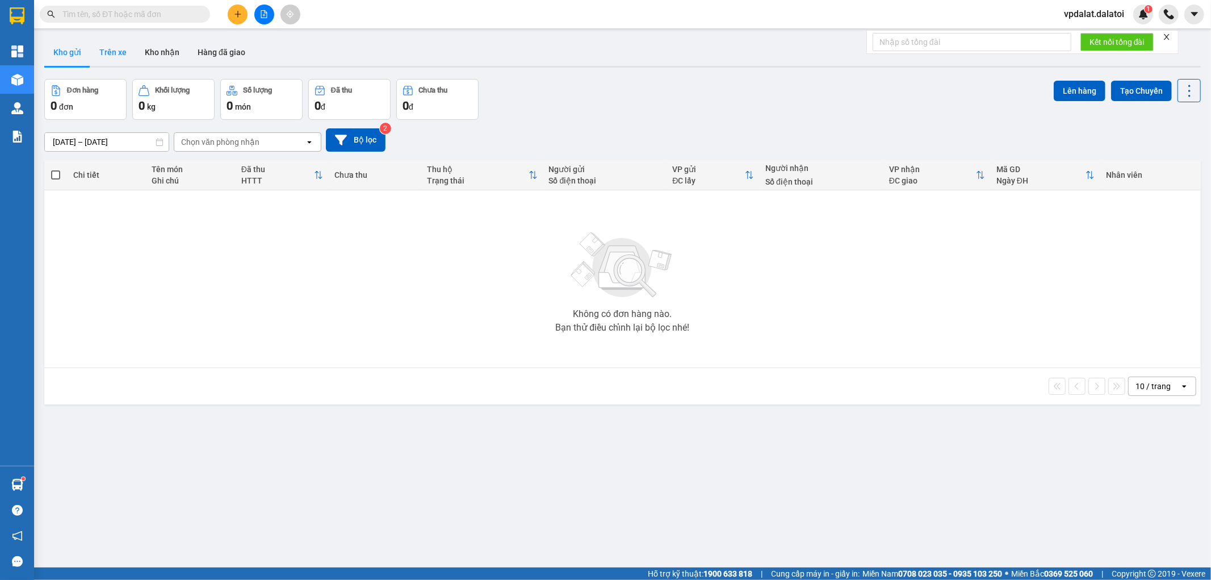
click at [108, 39] on button "Trên xe" at bounding box center [112, 52] width 45 height 27
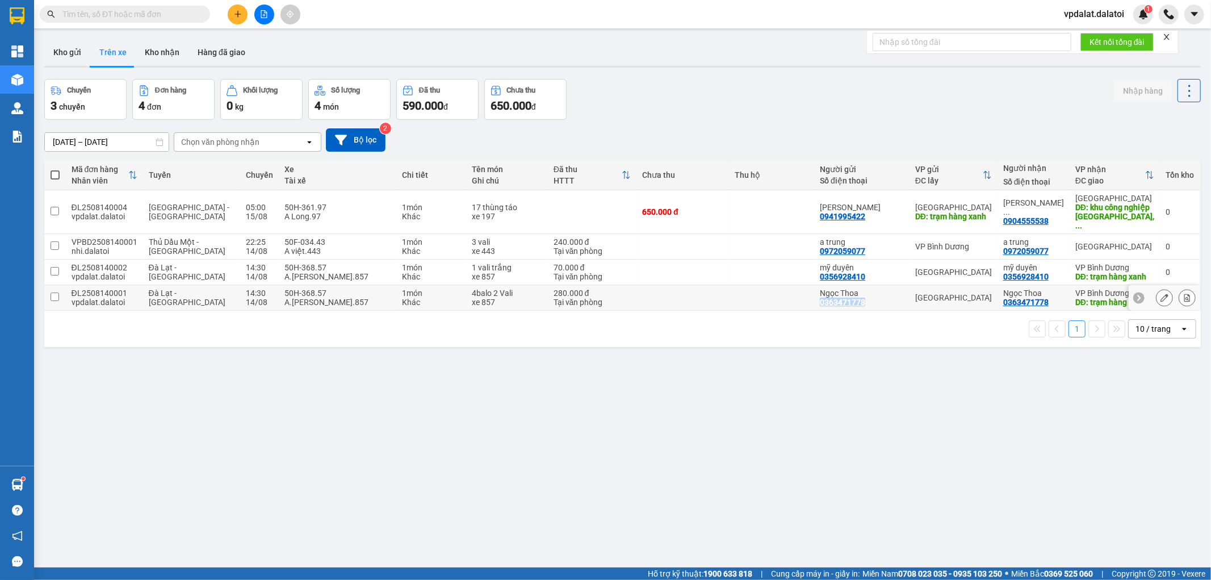
drag, startPoint x: 880, startPoint y: 309, endPoint x: 825, endPoint y: 307, distance: 55.7
click at [825, 307] on td "Ngọc Thoa 0363471778" at bounding box center [861, 298] width 95 height 26
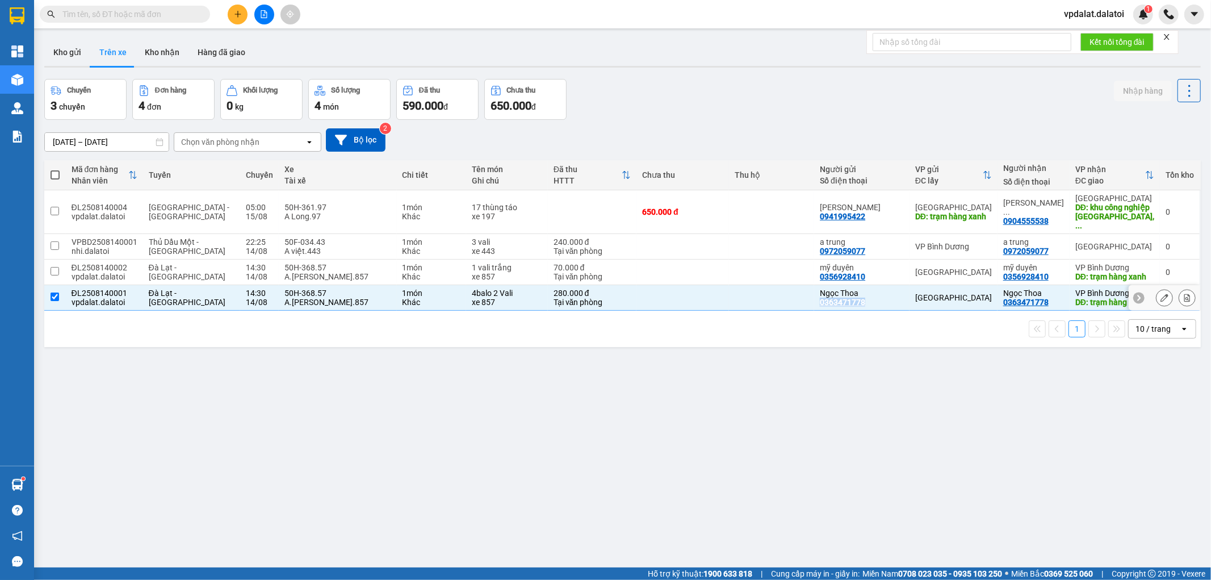
copy div "0363471778"
click at [783, 480] on div "ver 1.8.138 Kho gửi Trên xe Kho nhận Hàng đã giao Chuyến 3 chuyến Đơn hàng 4 đơ…" at bounding box center [622, 324] width 1165 height 580
click at [509, 488] on div "ver 1.8.138 Kho gửi Trên xe Kho nhận Hàng đã giao Chuyến 3 chuyến Đơn hàng 4 đơ…" at bounding box center [622, 324] width 1165 height 580
click at [251, 338] on div "1 10 / trang open" at bounding box center [622, 328] width 1147 height 19
click at [66, 296] on td "ĐL2508140001 vpdalat.dalatoi" at bounding box center [104, 298] width 77 height 26
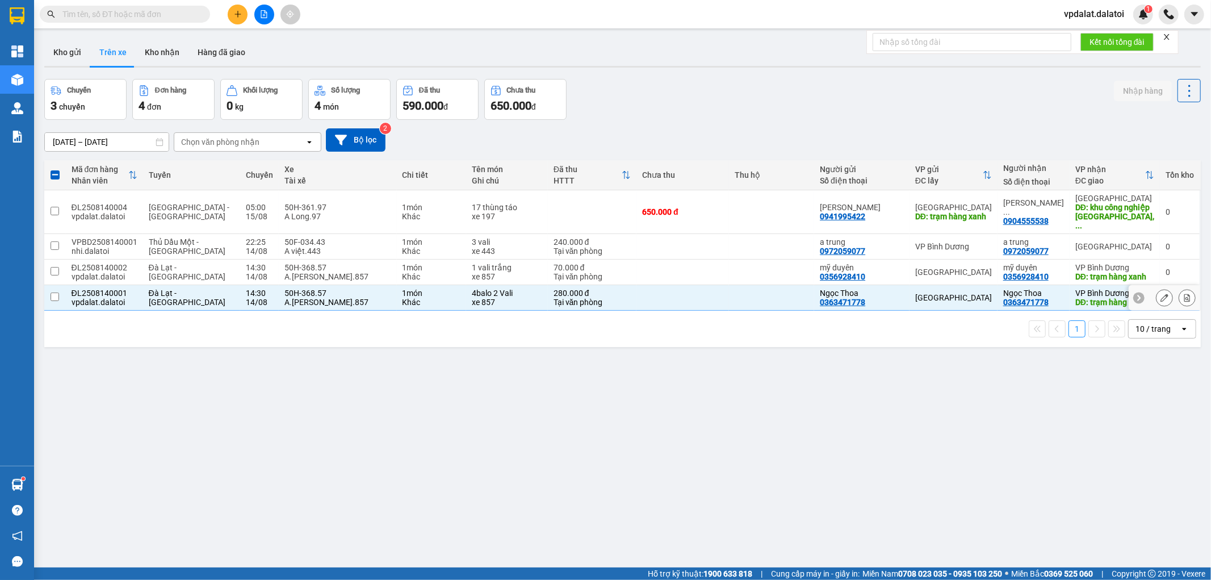
checkbox input "false"
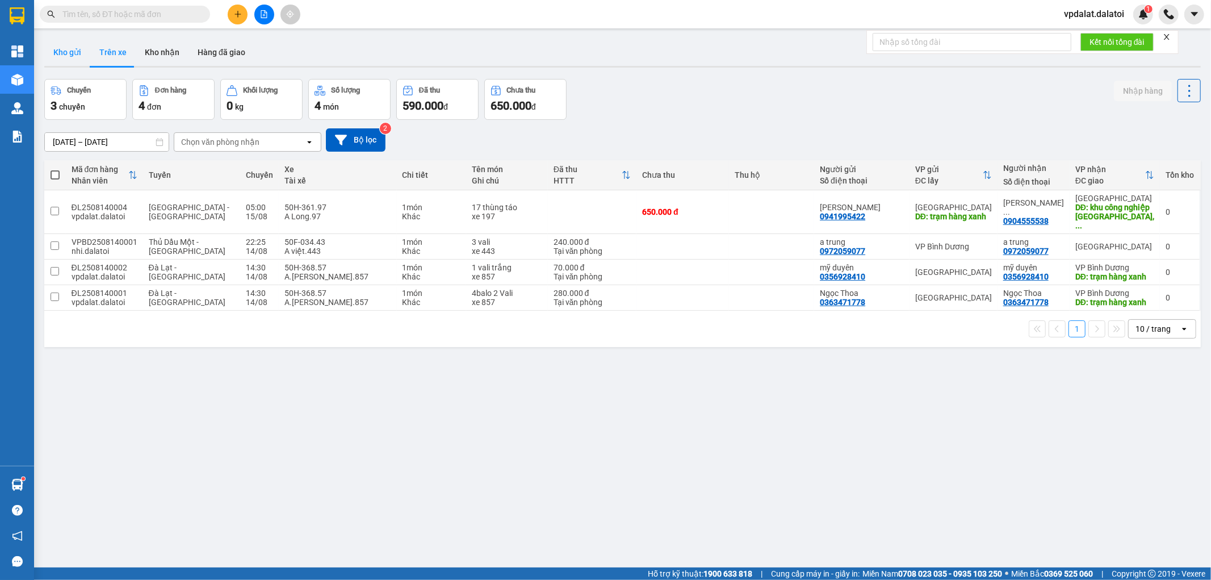
click at [75, 55] on button "Kho gửi" at bounding box center [67, 52] width 46 height 27
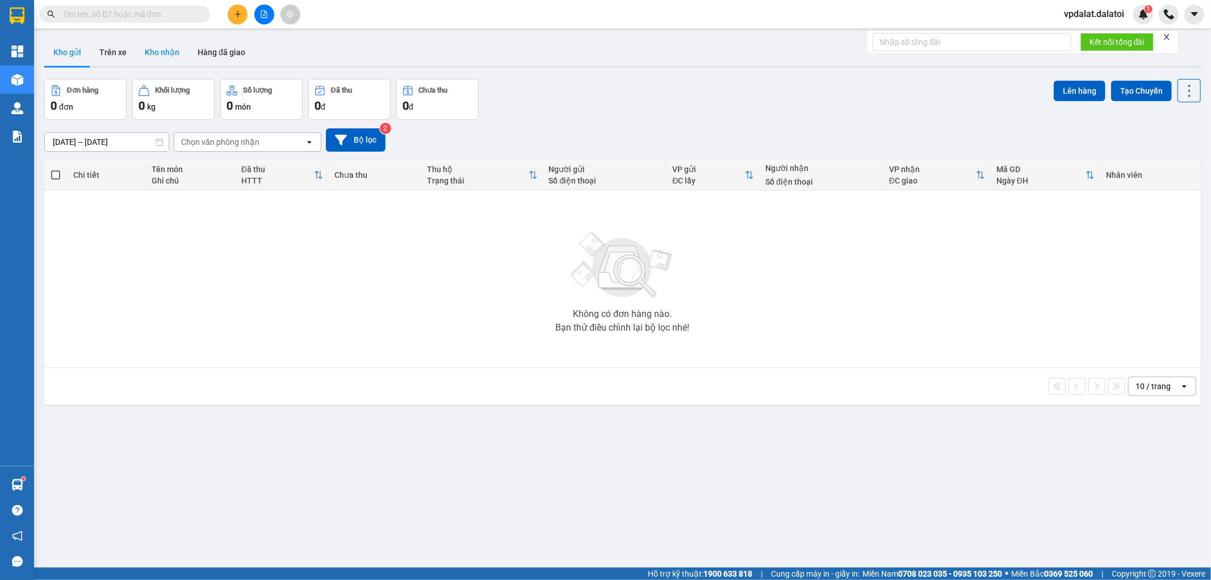
click at [160, 57] on button "Kho nhận" at bounding box center [162, 52] width 53 height 27
click at [630, 405] on div "ver 1.8.138 Kho gửi Trên xe Kho nhận Hàng đã giao Đơn hàng 0 đơn Khối lượng 0 k…" at bounding box center [622, 324] width 1165 height 580
click at [116, 57] on button "Trên xe" at bounding box center [112, 52] width 45 height 27
